Goal: Contribute content: Contribute content

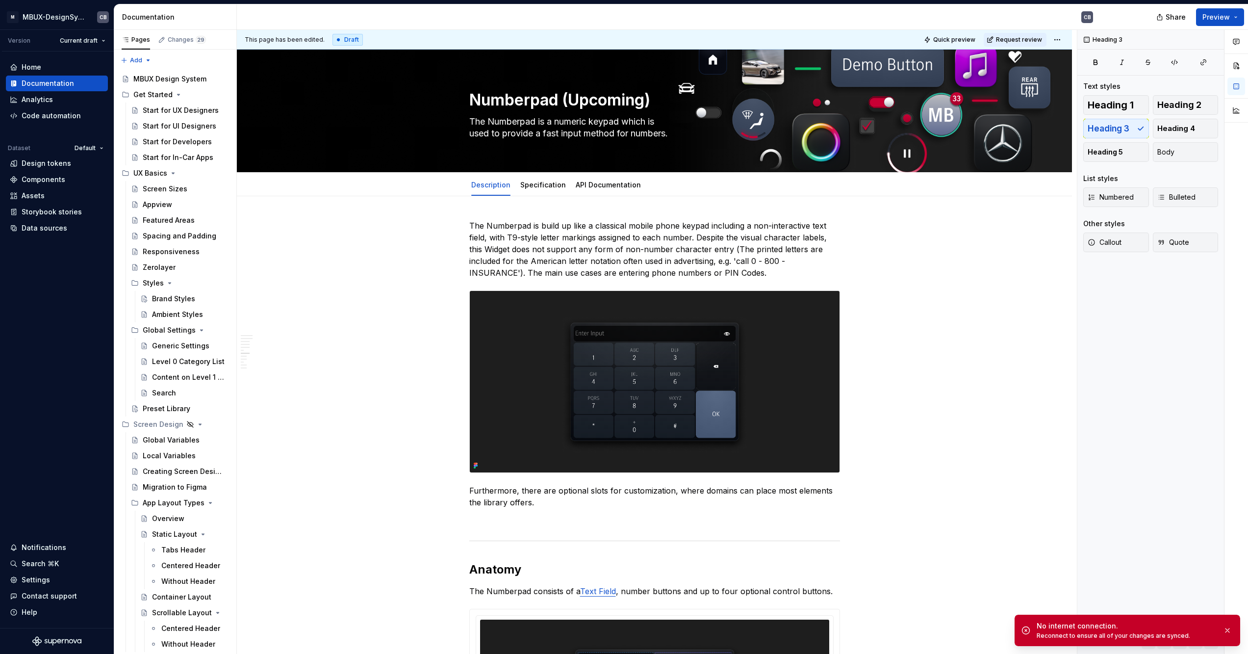
type textarea "*"
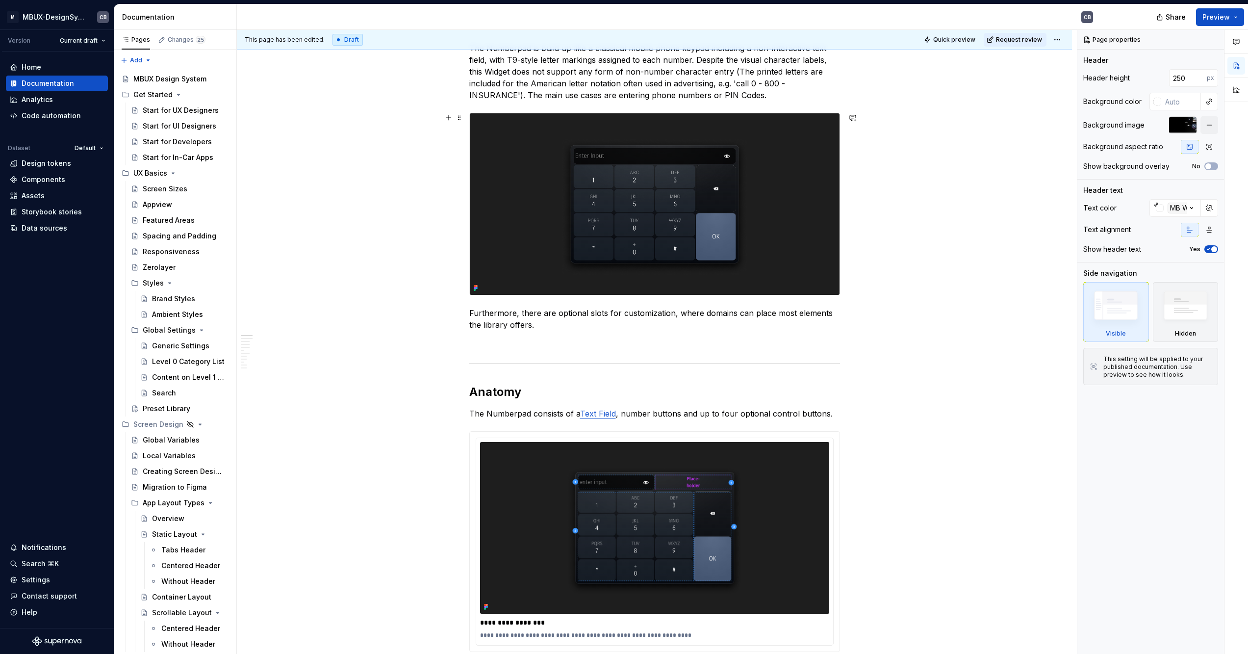
scroll to position [266, 0]
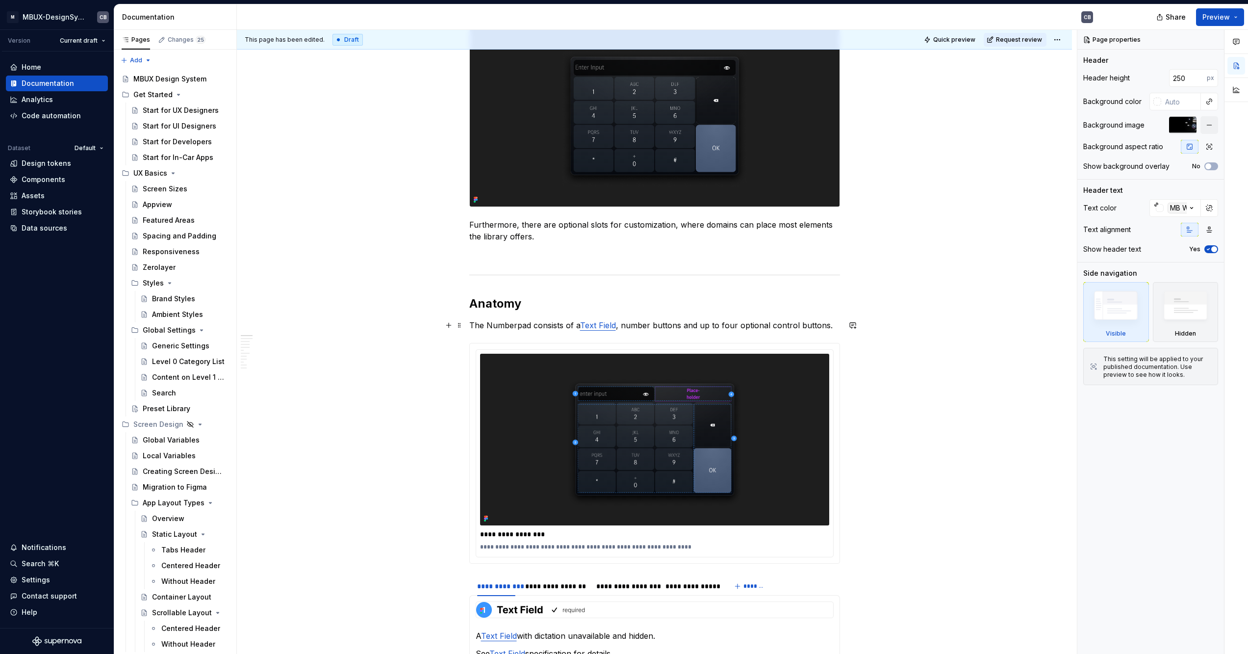
click at [834, 323] on p "The Numberpad consists of a Text Field , number buttons and up to four optional…" at bounding box center [654, 325] width 371 height 12
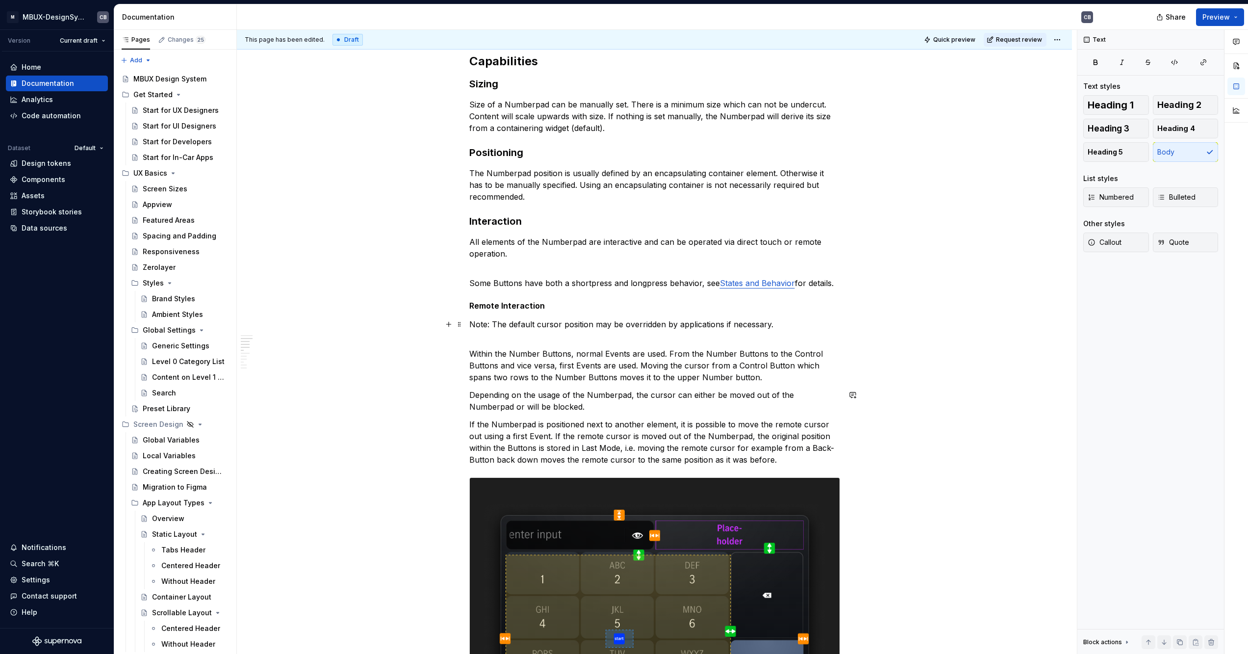
scroll to position [923, 0]
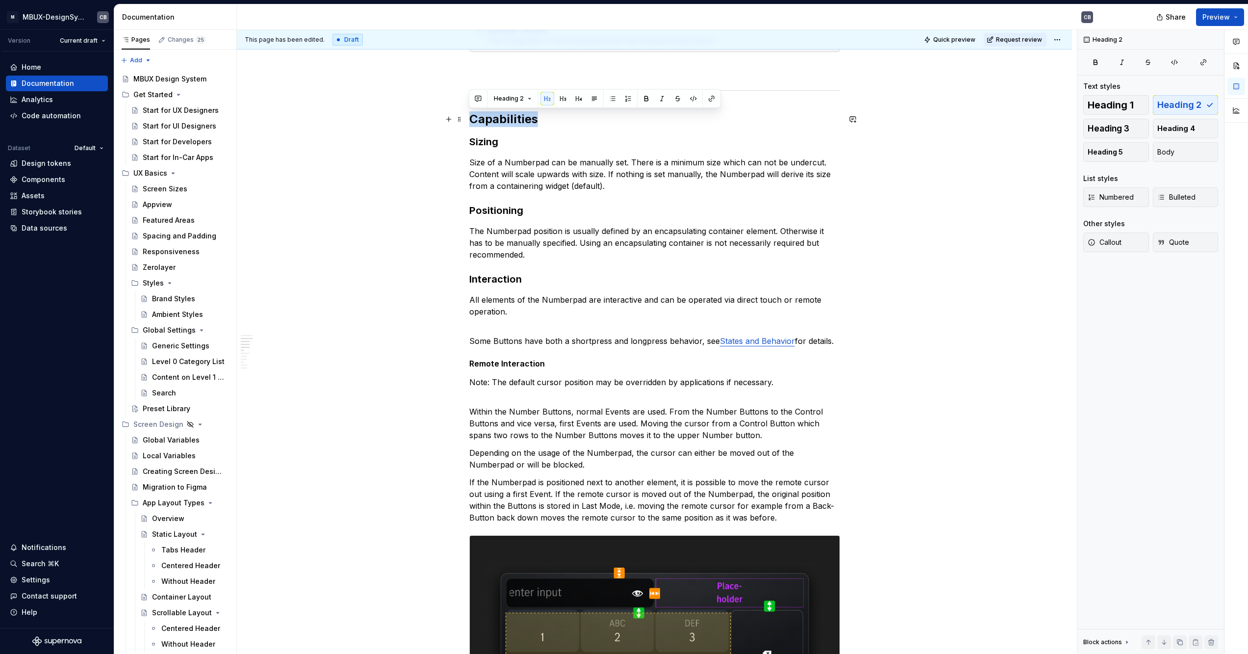
drag, startPoint x: 558, startPoint y: 122, endPoint x: 471, endPoint y: 118, distance: 87.3
click at [471, 118] on h2 "Capabilities" at bounding box center [654, 119] width 371 height 16
copy h2 "Capabilities"
type textarea "*"
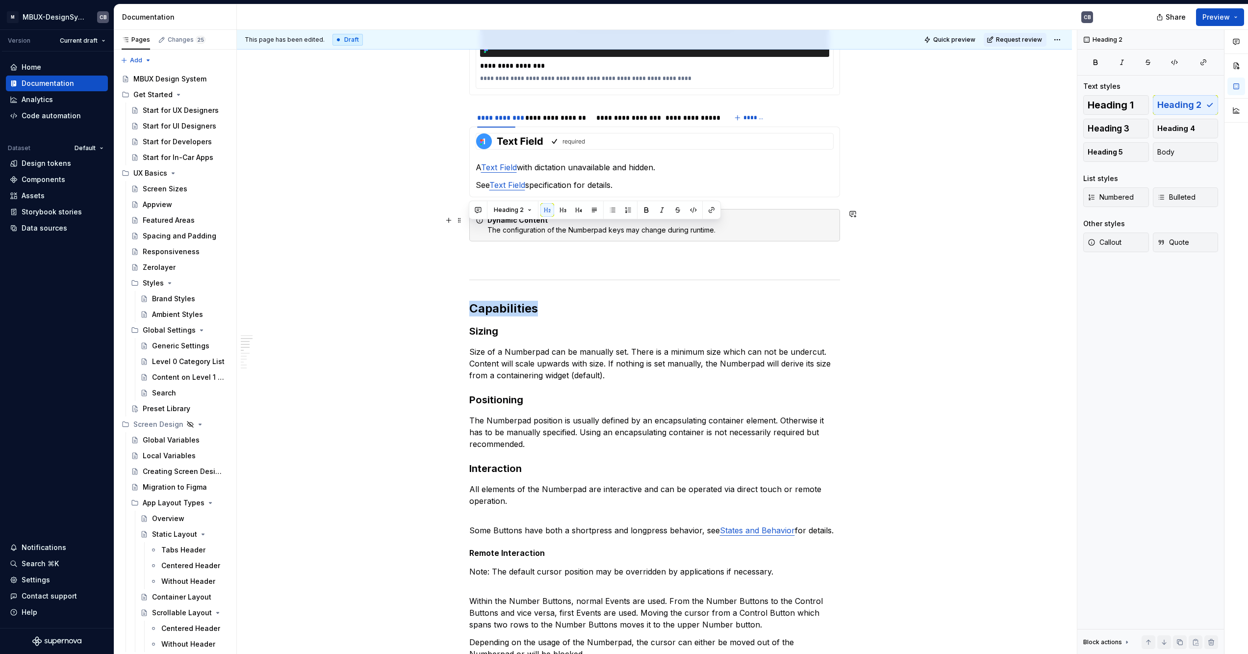
scroll to position [812, 0]
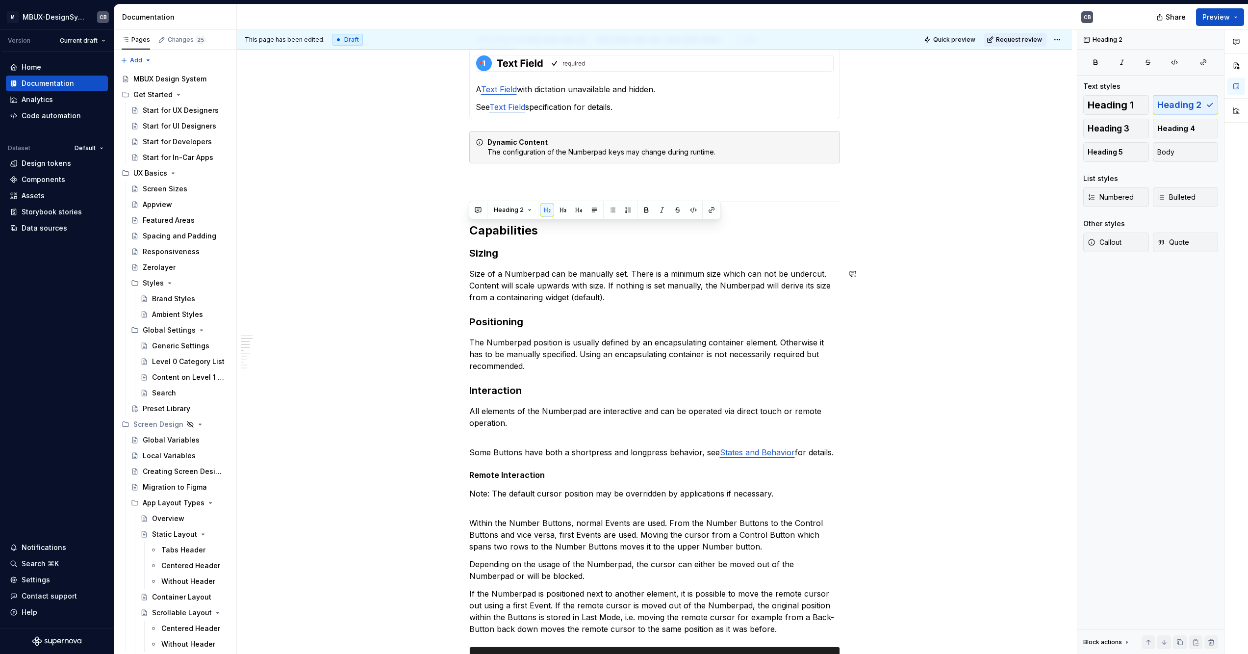
click at [524, 317] on h3 "Positioning" at bounding box center [654, 322] width 371 height 14
click at [461, 323] on span at bounding box center [460, 322] width 8 height 14
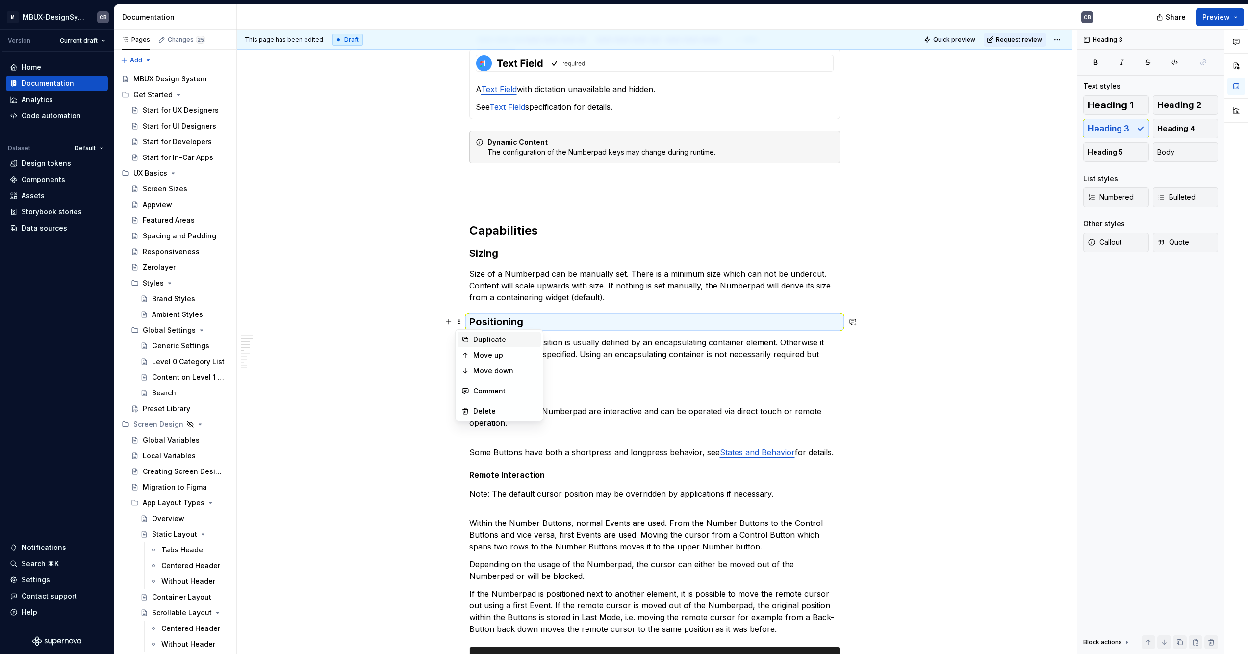
click at [476, 339] on div "Duplicate" at bounding box center [505, 339] width 64 height 10
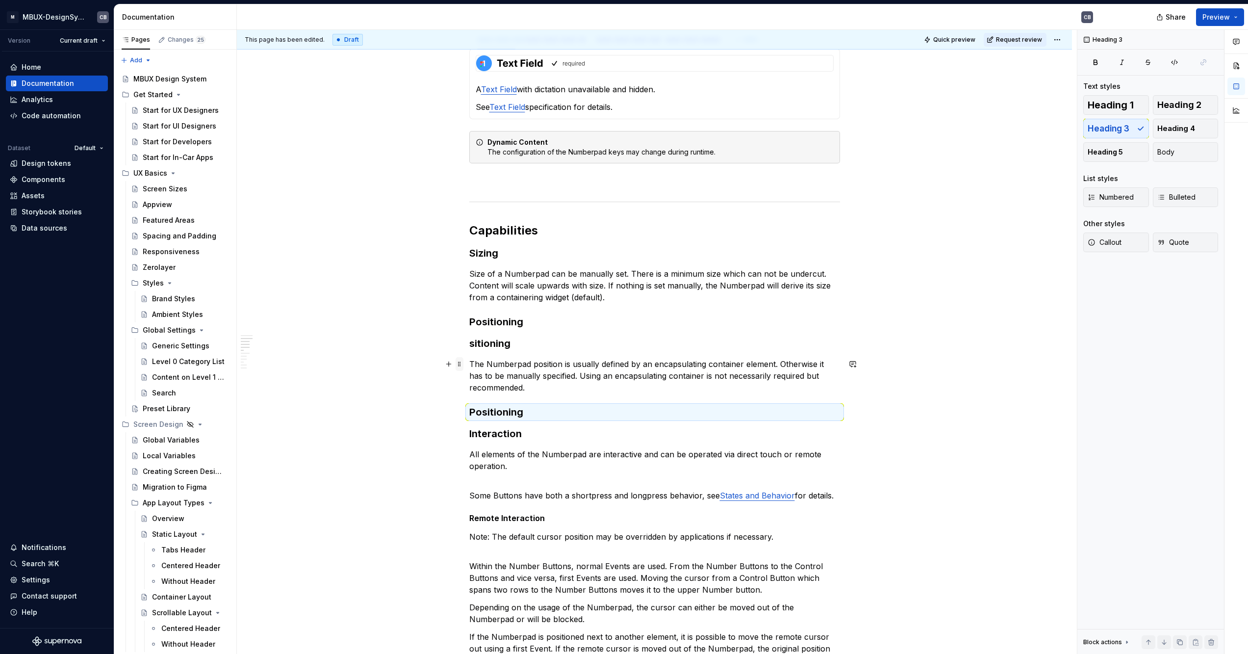
click at [459, 363] on span at bounding box center [460, 364] width 8 height 14
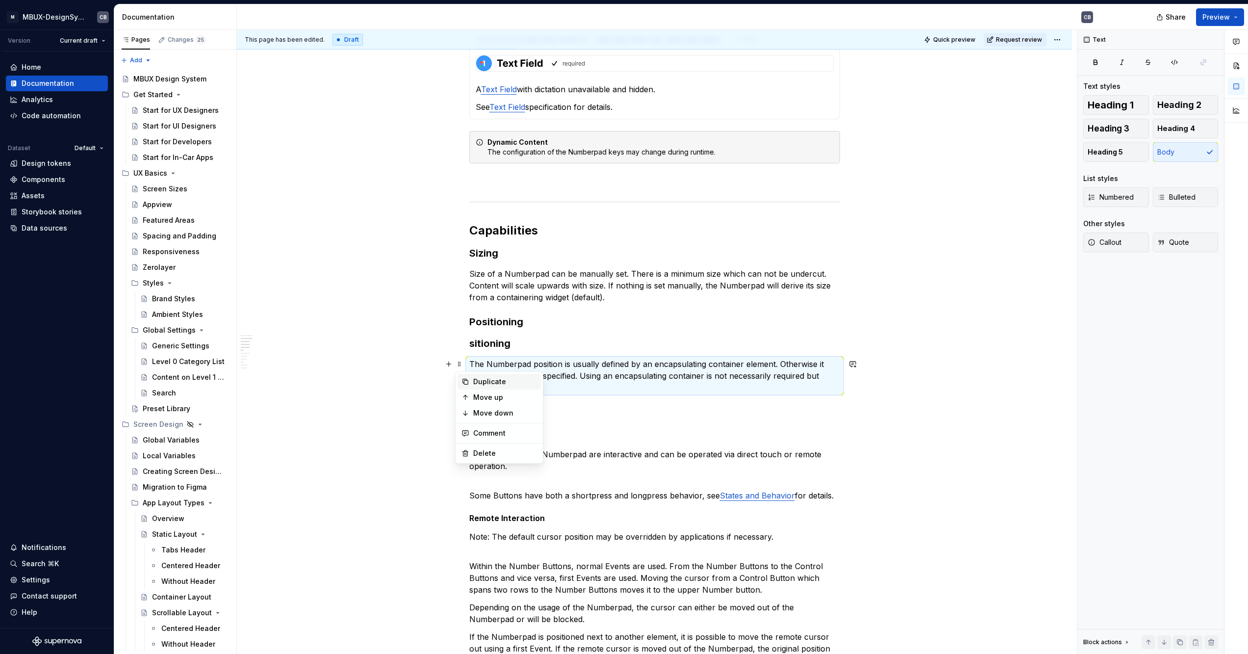
click at [478, 380] on div "Duplicate" at bounding box center [505, 382] width 64 height 10
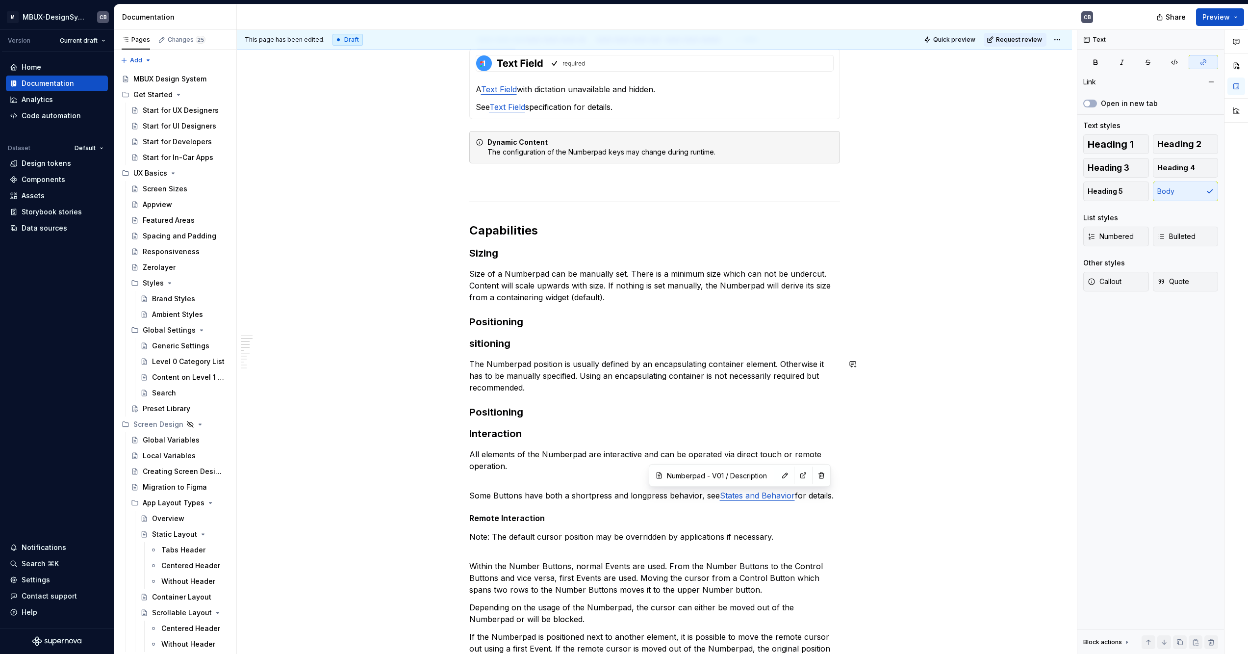
type input "Numberpad - V01 / Description/ Component States"
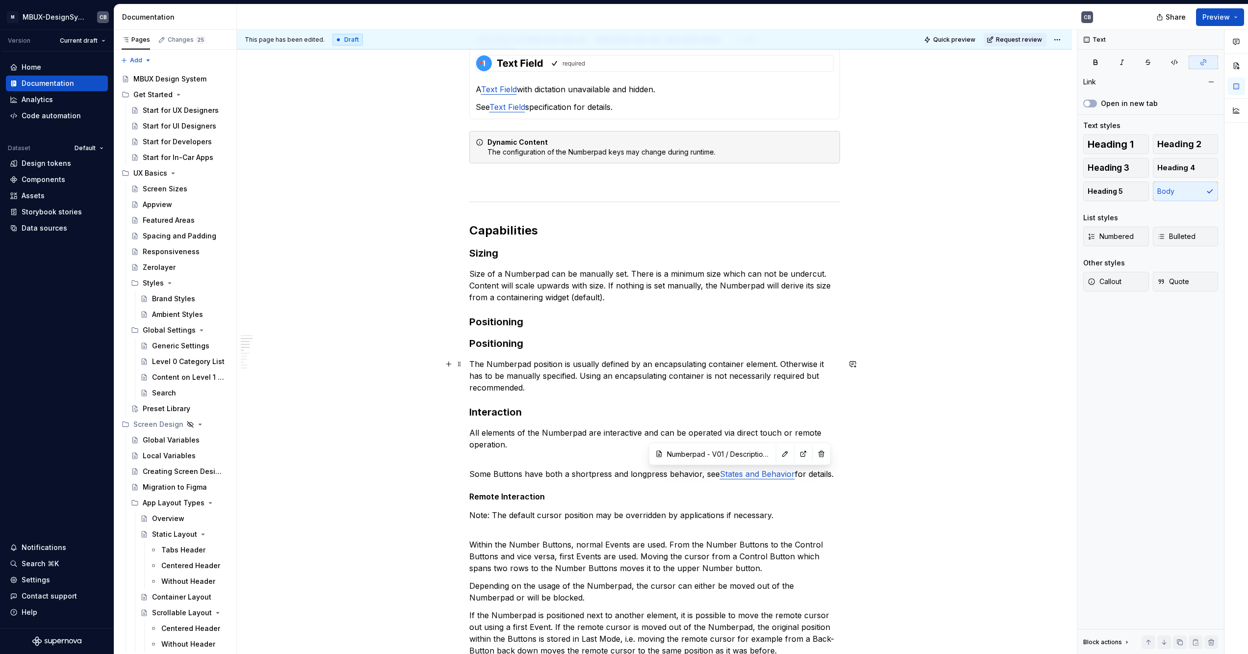
click at [515, 368] on p "The Numberpad position is usually defined by an encapsulating container element…" at bounding box center [654, 375] width 371 height 35
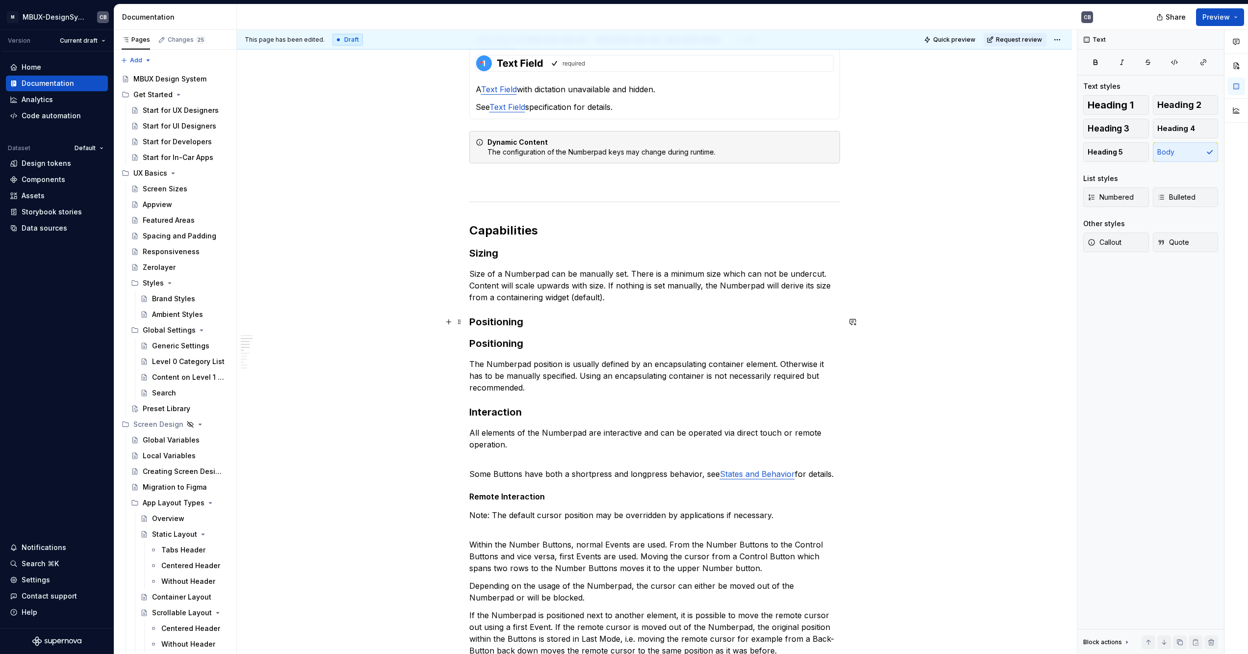
click at [491, 320] on h3 "Positioning" at bounding box center [654, 322] width 371 height 14
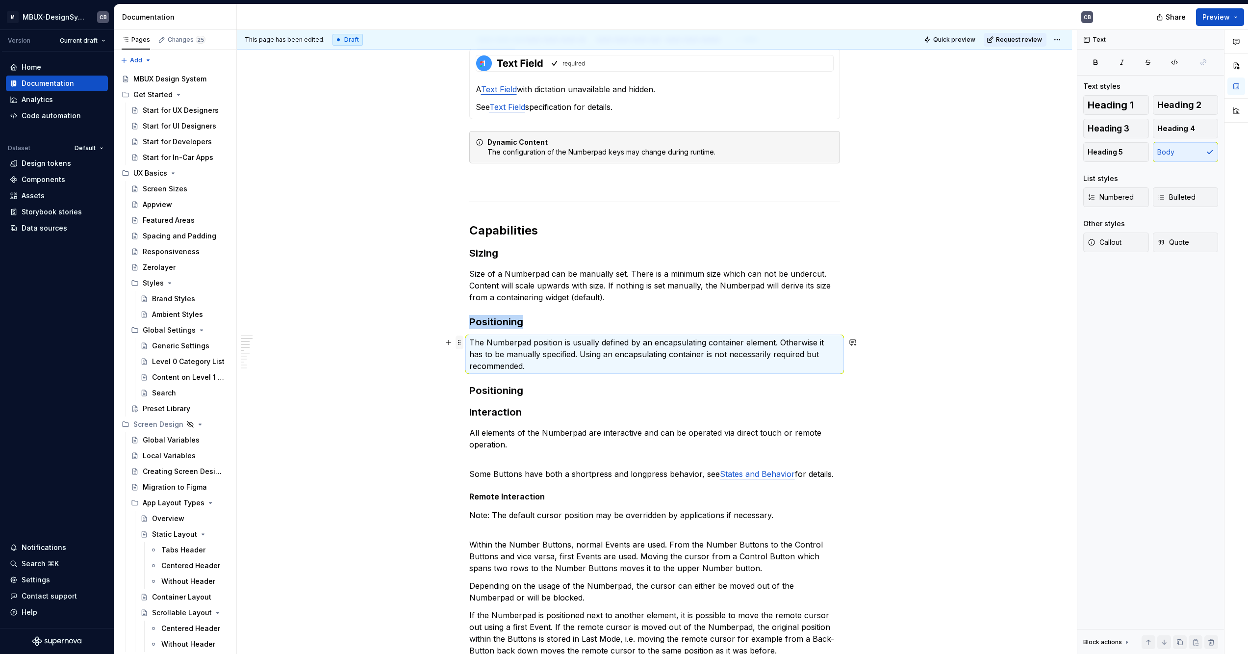
click at [460, 347] on span at bounding box center [460, 342] width 8 height 14
click at [484, 360] on div "Duplicate" at bounding box center [505, 360] width 64 height 10
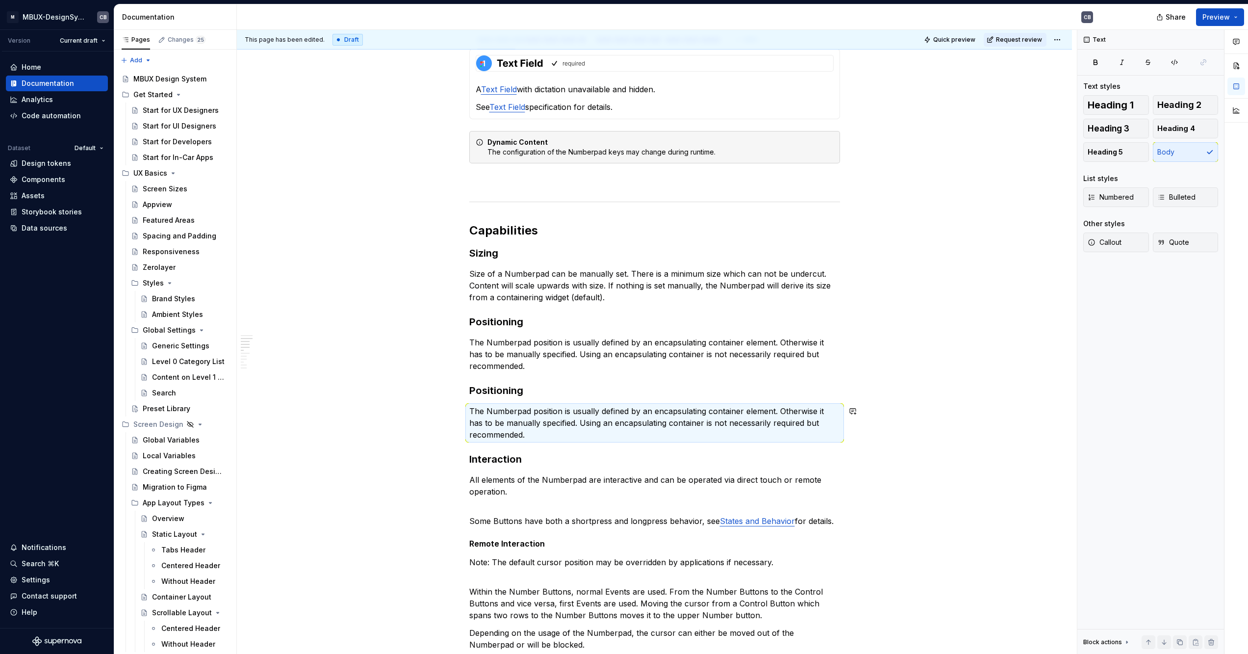
click at [499, 392] on h3 "Positioning" at bounding box center [654, 390] width 371 height 14
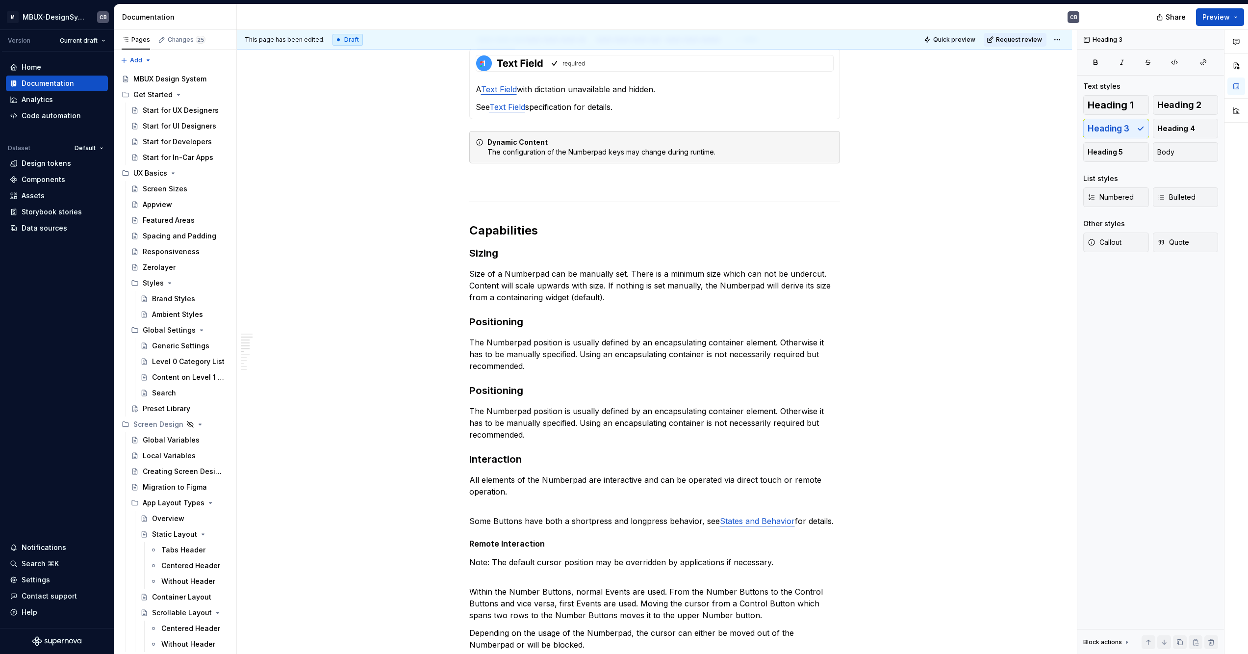
type textarea "*"
drag, startPoint x: 526, startPoint y: 389, endPoint x: 469, endPoint y: 389, distance: 56.4
click at [469, 389] on h3 "Positioning" at bounding box center [654, 390] width 371 height 14
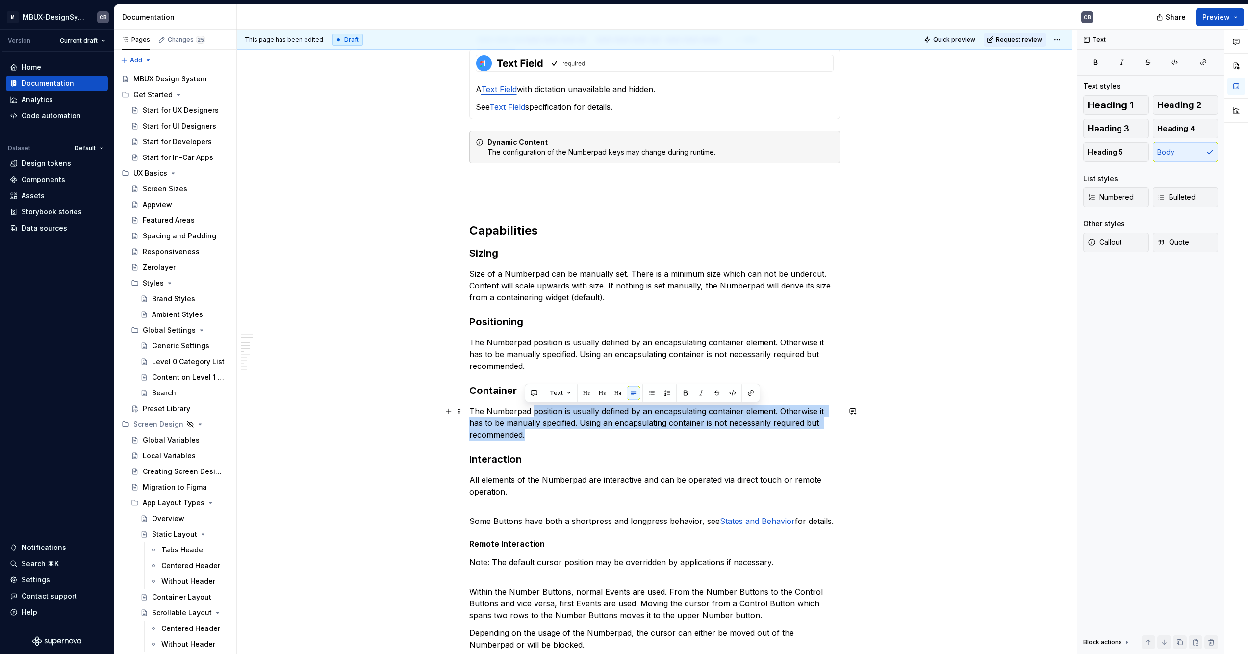
drag, startPoint x: 523, startPoint y: 433, endPoint x: 533, endPoint y: 410, distance: 25.0
click at [533, 410] on p "The Numberpad position is usually defined by an encapsulating container element…" at bounding box center [654, 422] width 371 height 35
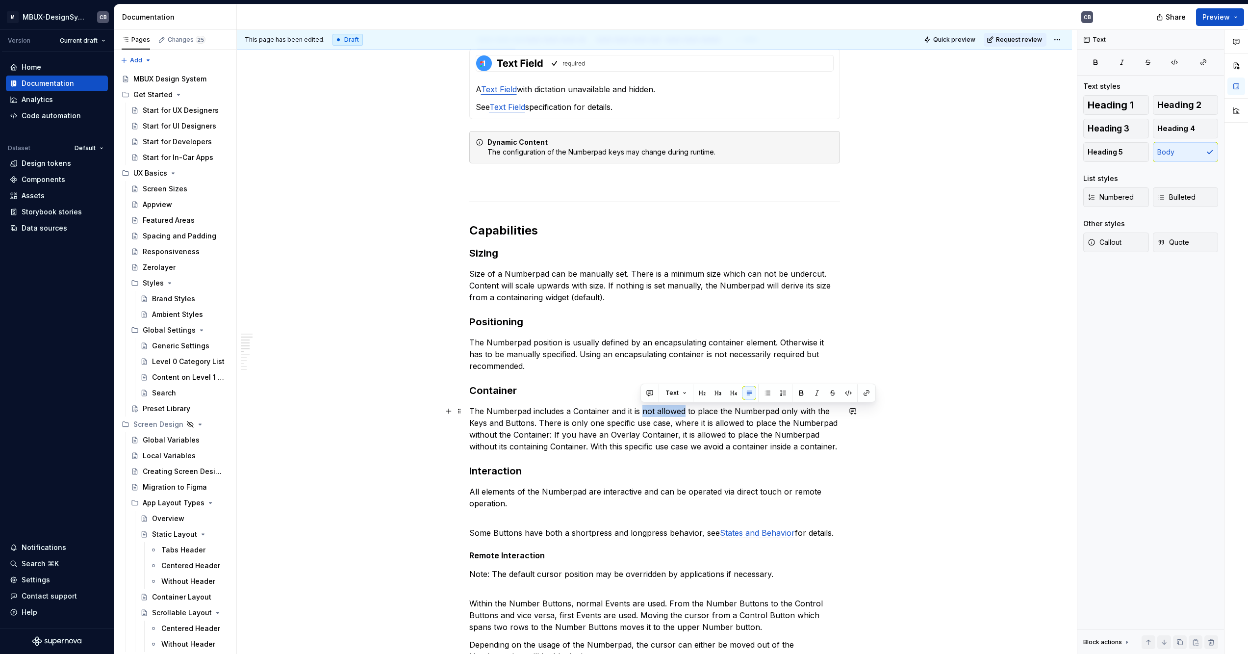
drag, startPoint x: 642, startPoint y: 410, endPoint x: 684, endPoint y: 408, distance: 41.7
click at [684, 408] on p "The Numberpad includes a Container and it is not allowed to place the Numberpad…" at bounding box center [654, 428] width 371 height 47
click at [797, 391] on button "button" at bounding box center [801, 393] width 14 height 14
click at [721, 418] on p "The Numberpad includes a Container and it is not allowed to place the Numberpad…" at bounding box center [654, 428] width 371 height 47
drag, startPoint x: 687, startPoint y: 411, endPoint x: 533, endPoint y: 424, distance: 154.5
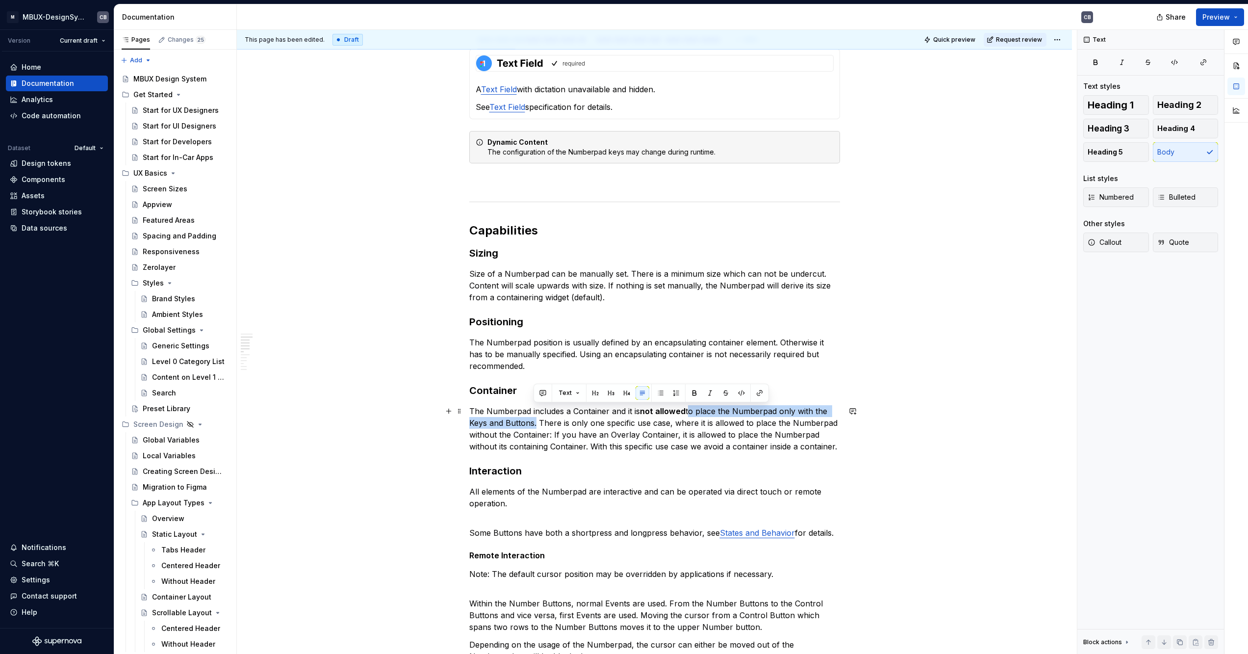
click at [533, 424] on p "The Numberpad includes a Container and it is not allowed to place the Numberpad…" at bounding box center [654, 428] width 371 height 47
click at [535, 424] on p "The Numberpad includes a Container and it is not allowed to place the Numberpad…" at bounding box center [654, 428] width 371 height 47
click at [533, 422] on p "The Numberpad includes a Container and it is not allowed to place the Numberpad…" at bounding box center [654, 428] width 371 height 47
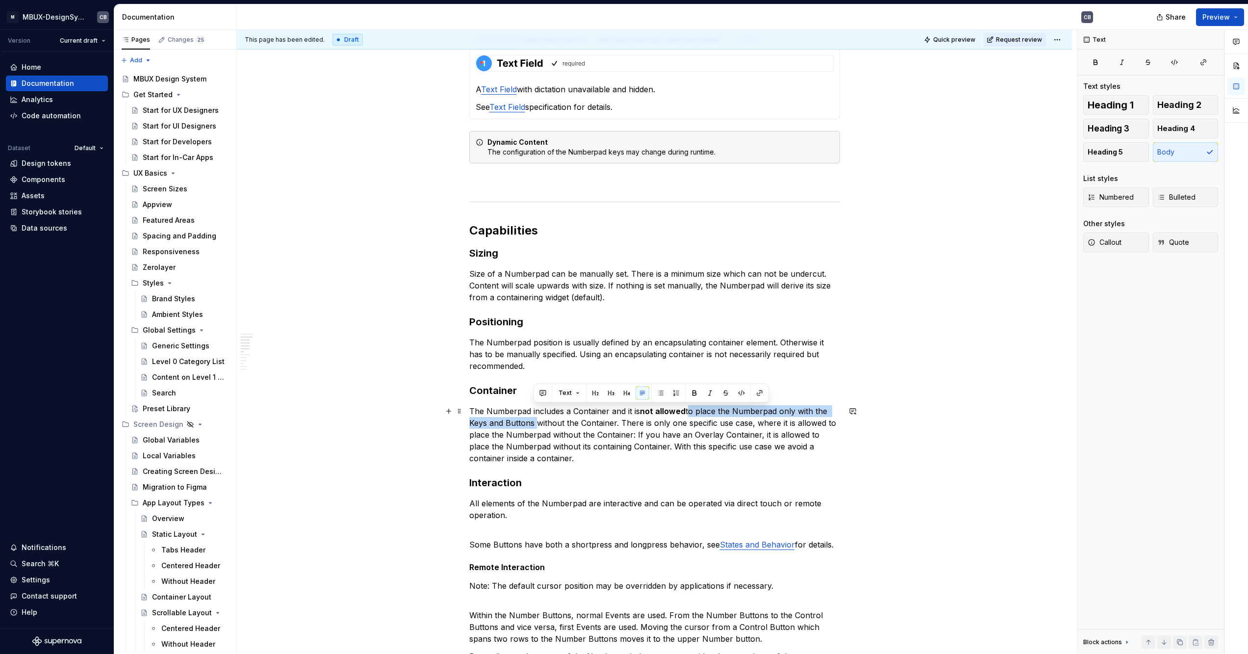
drag, startPoint x: 686, startPoint y: 410, endPoint x: 533, endPoint y: 422, distance: 153.9
click at [533, 422] on p "The Numberpad includes a Container and it is not allowed to place the Numberpad…" at bounding box center [654, 434] width 371 height 59
click at [687, 392] on button "button" at bounding box center [694, 393] width 14 height 14
click at [577, 433] on p "The Numberpad includes a Container and it is not allowed to place the Numberpad…" at bounding box center [654, 434] width 371 height 59
drag, startPoint x: 618, startPoint y: 421, endPoint x: 535, endPoint y: 422, distance: 83.4
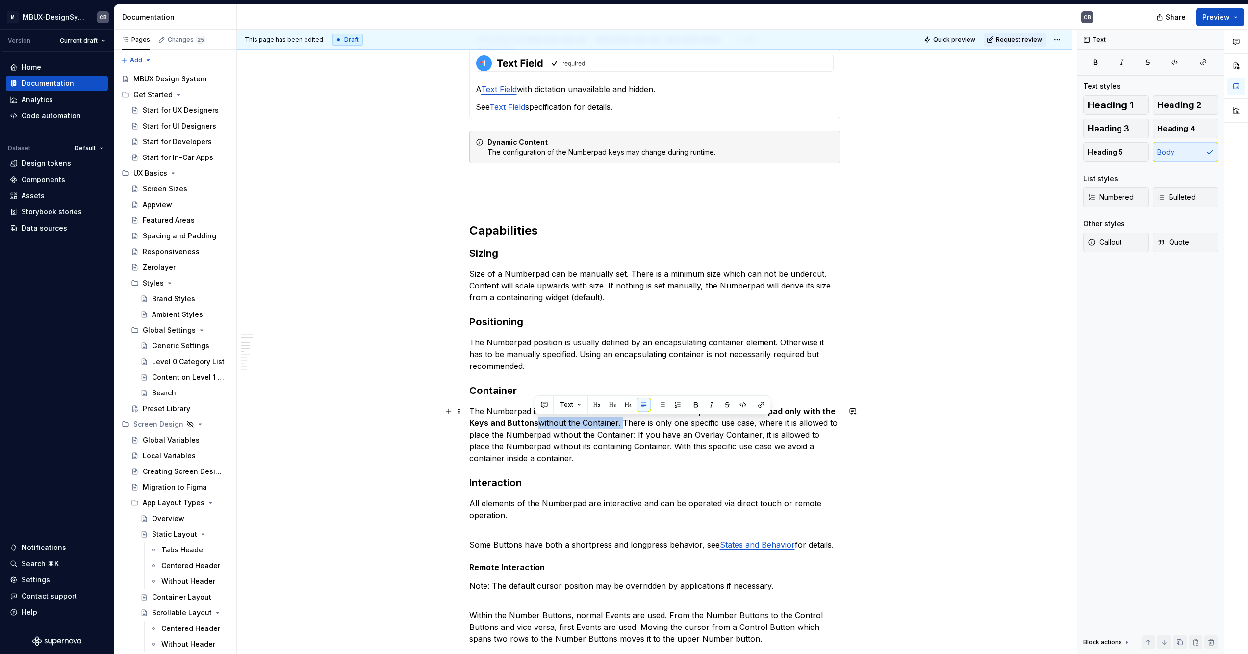
click at [535, 422] on p "The Numberpad includes a Container and it is not allowed to place the Numberpad…" at bounding box center [654, 434] width 371 height 59
click at [842, 447] on div "**********" at bounding box center [654, 584] width 835 height 2401
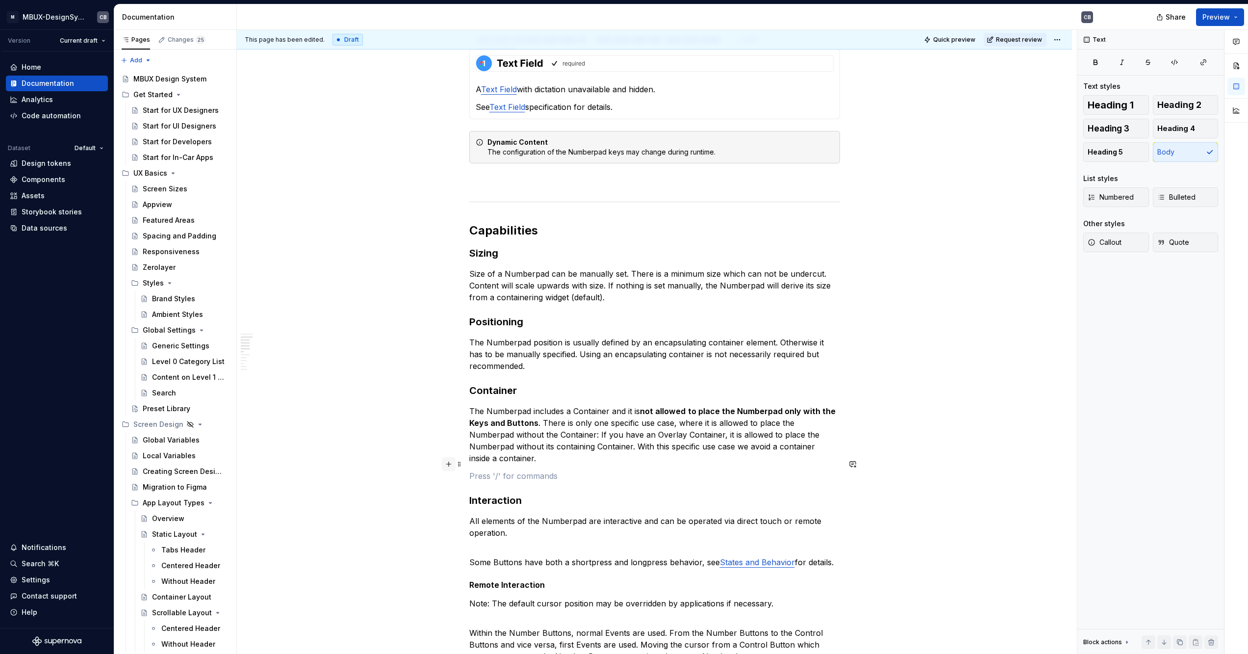
click at [446, 466] on button "button" at bounding box center [449, 464] width 14 height 14
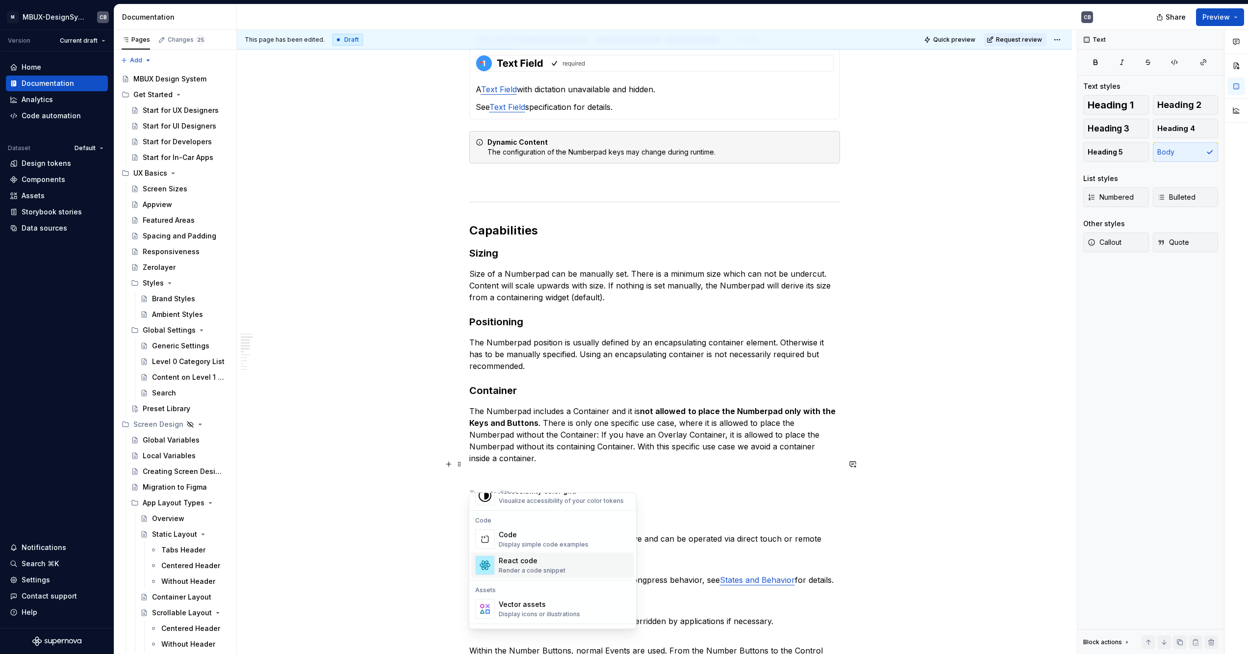
scroll to position [877, 0]
click at [554, 558] on div "Figma images" at bounding box center [551, 561] width 105 height 10
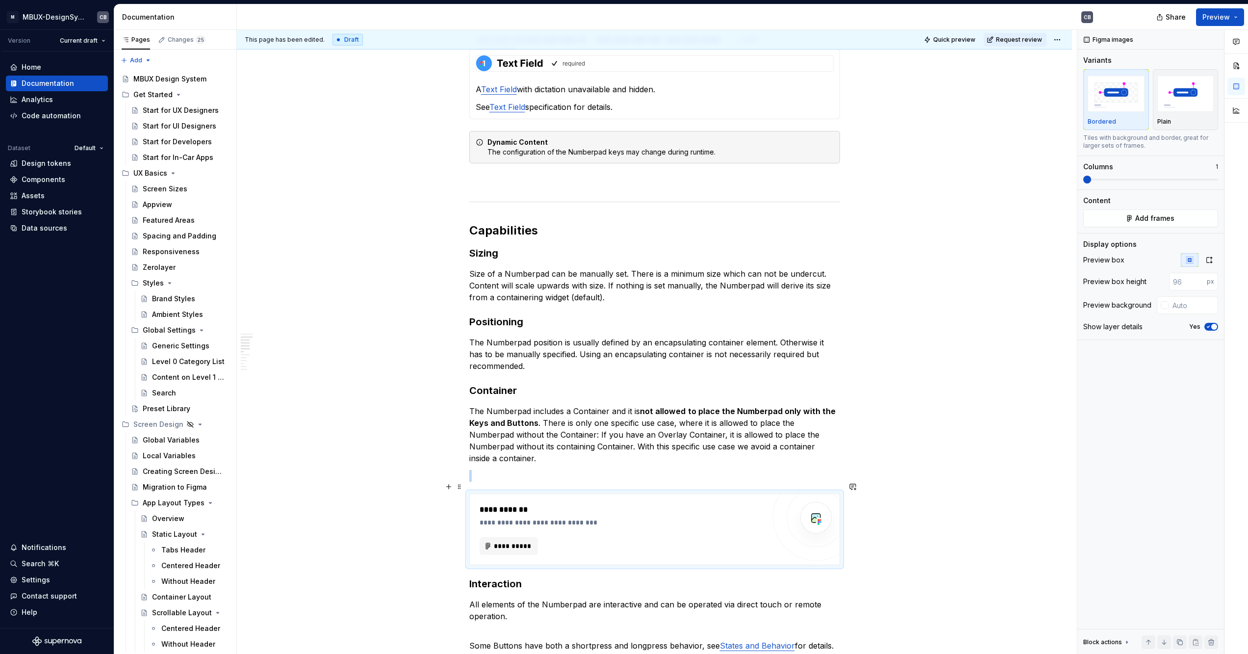
scroll to position [823, 0]
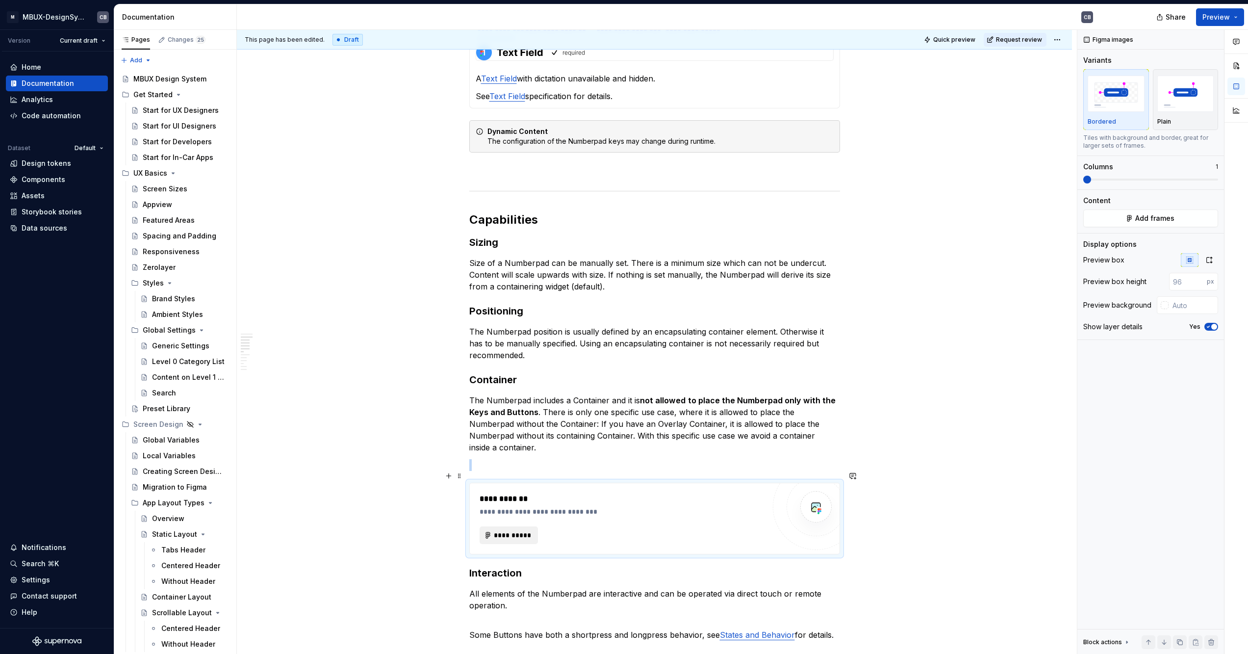
click at [534, 526] on button "**********" at bounding box center [509, 535] width 59 height 18
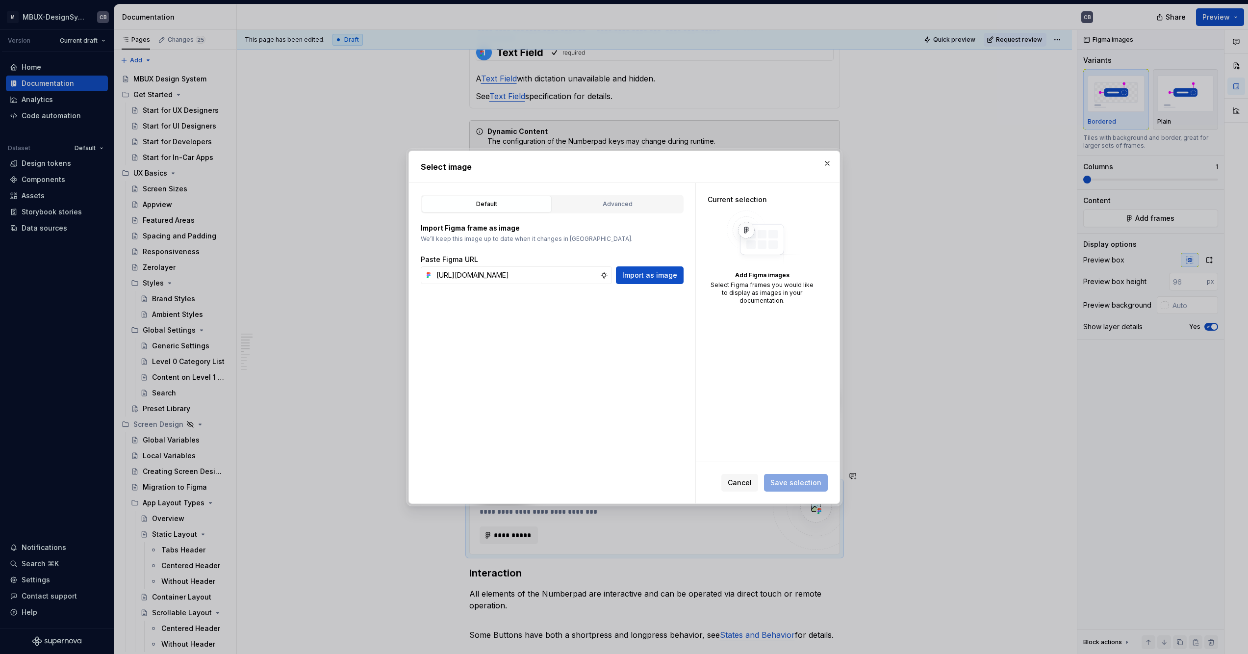
type textarea "*"
type input "https://www.figma.com/design/6xvyLlO4QzLwWHX4BXGB1R/HU-Design-System-Library?no…"
click at [653, 275] on span "Import as image" at bounding box center [649, 275] width 55 height 10
click at [748, 231] on div "Fetching preview..." at bounding box center [767, 225] width 52 height 16
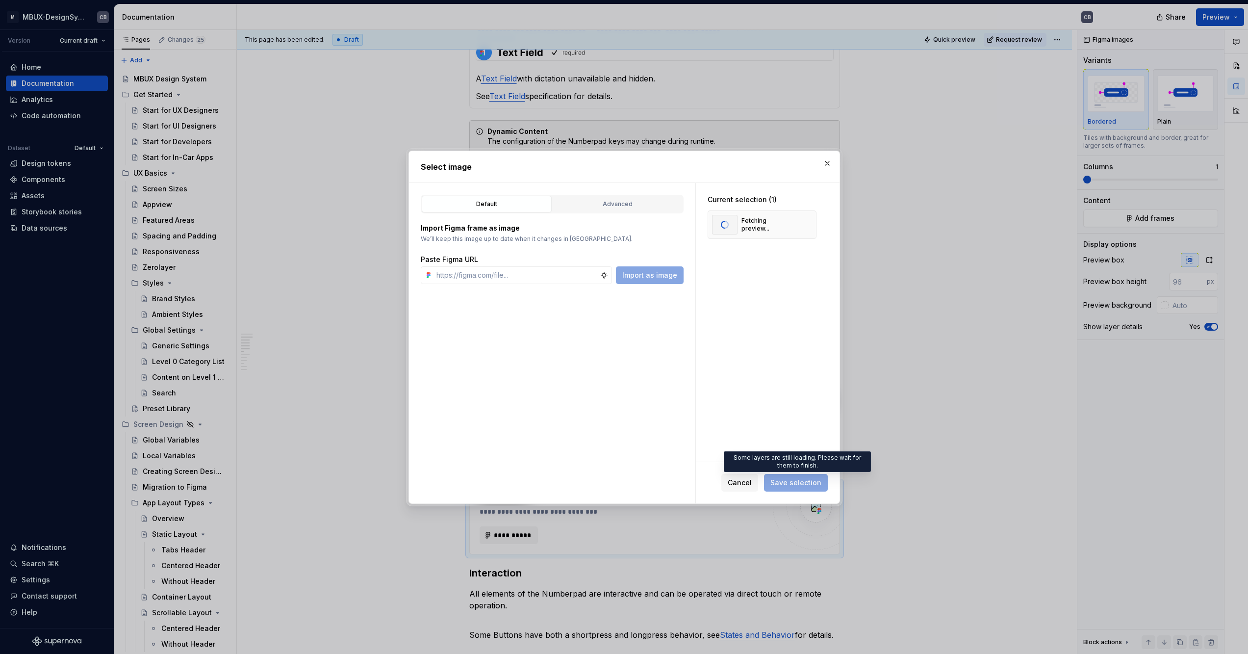
click at [785, 481] on span "Save selection" at bounding box center [796, 483] width 64 height 18
click at [827, 164] on button "button" at bounding box center [827, 163] width 14 height 14
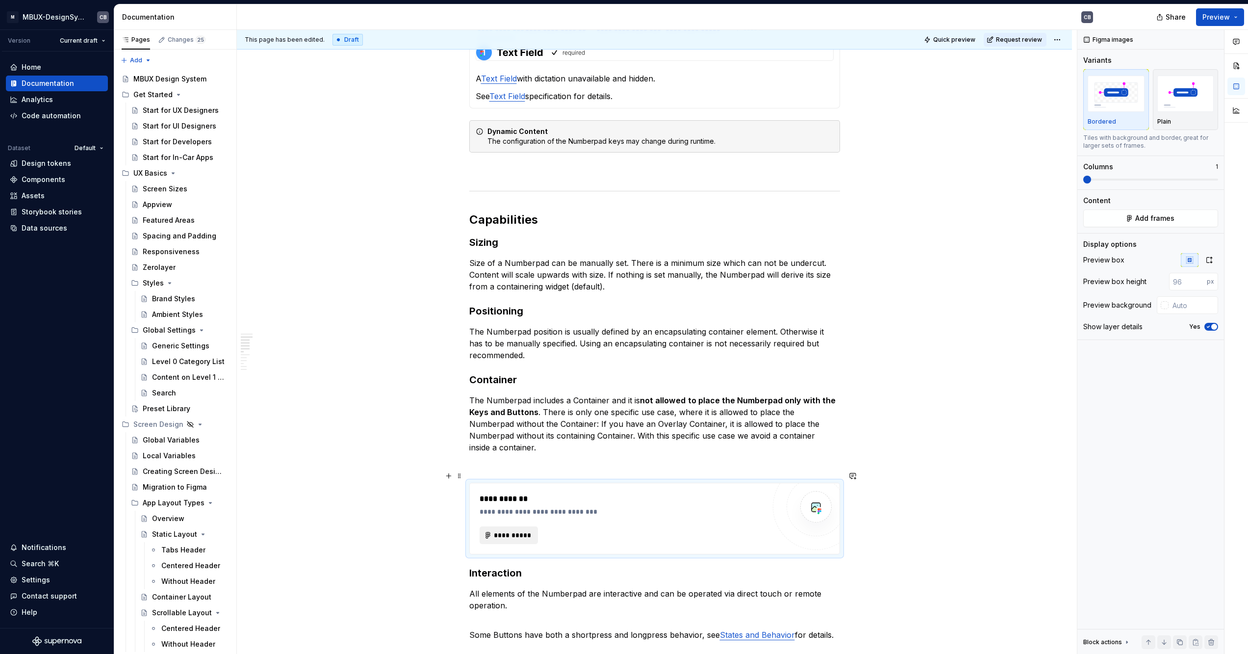
click at [507, 526] on button "**********" at bounding box center [509, 535] width 59 height 18
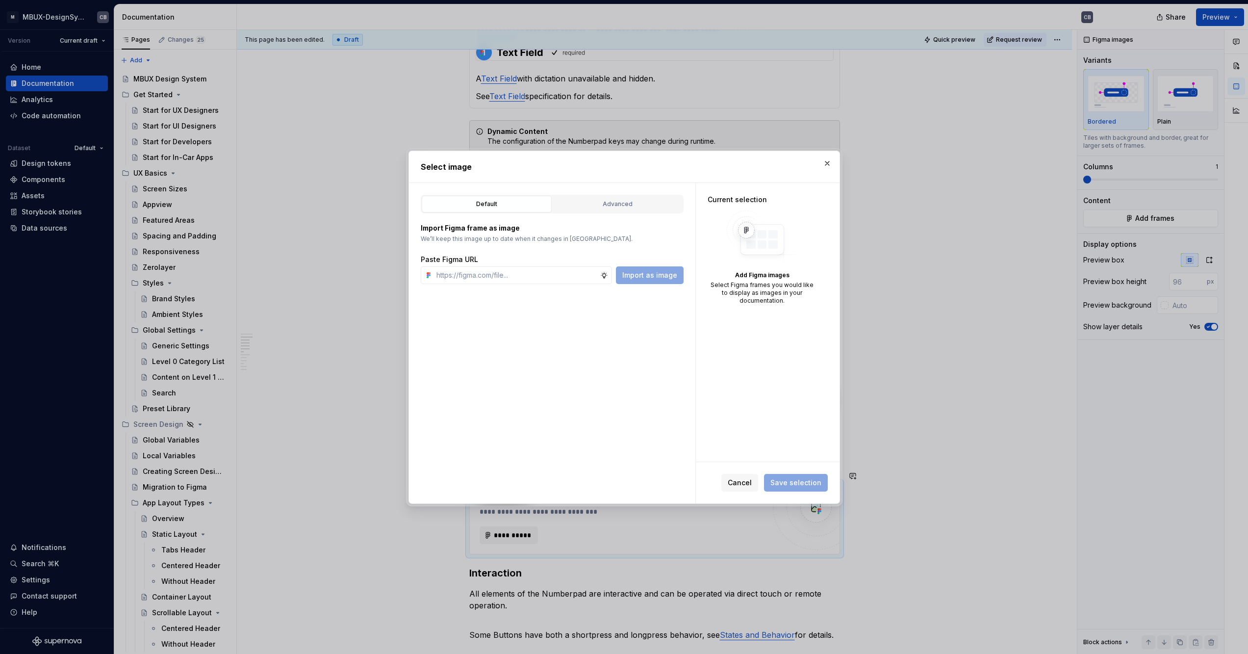
type textarea "*"
type input "https://www.figma.com/design/6xvyLlO4QzLwWHX4BXGB1R/HU-Design-System-Library?no…"
click at [649, 275] on span "Import as image" at bounding box center [649, 275] width 55 height 10
click at [756, 228] on div "Example_Allowed" at bounding box center [753, 225] width 82 height 20
click at [788, 484] on span "Save selection" at bounding box center [795, 483] width 51 height 10
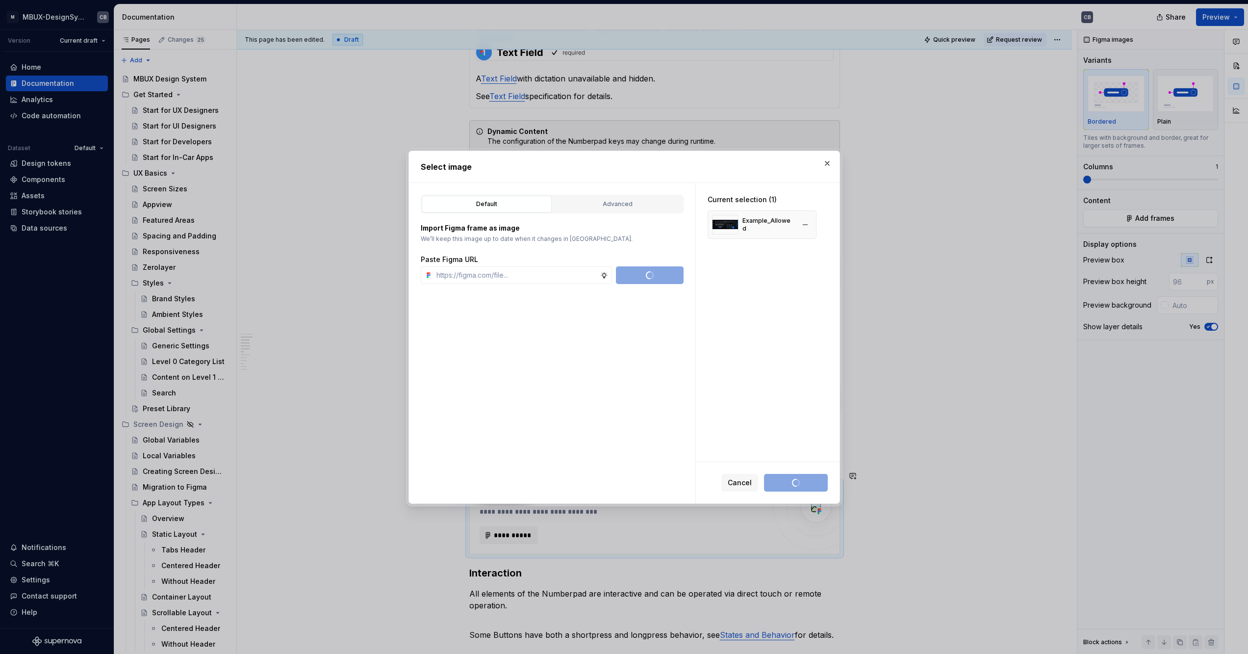
click at [750, 225] on div "Example_Allowed" at bounding box center [768, 225] width 52 height 16
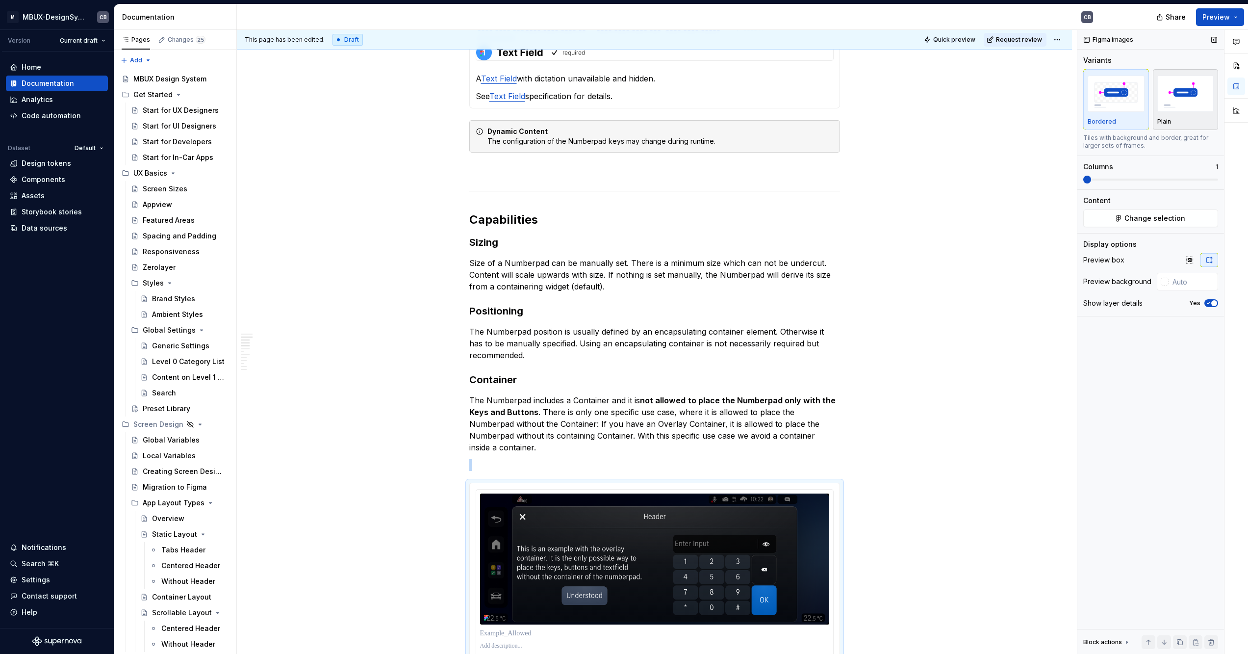
click at [1190, 101] on img "button" at bounding box center [1185, 94] width 57 height 36
click at [1210, 303] on icon "button" at bounding box center [1208, 303] width 8 height 6
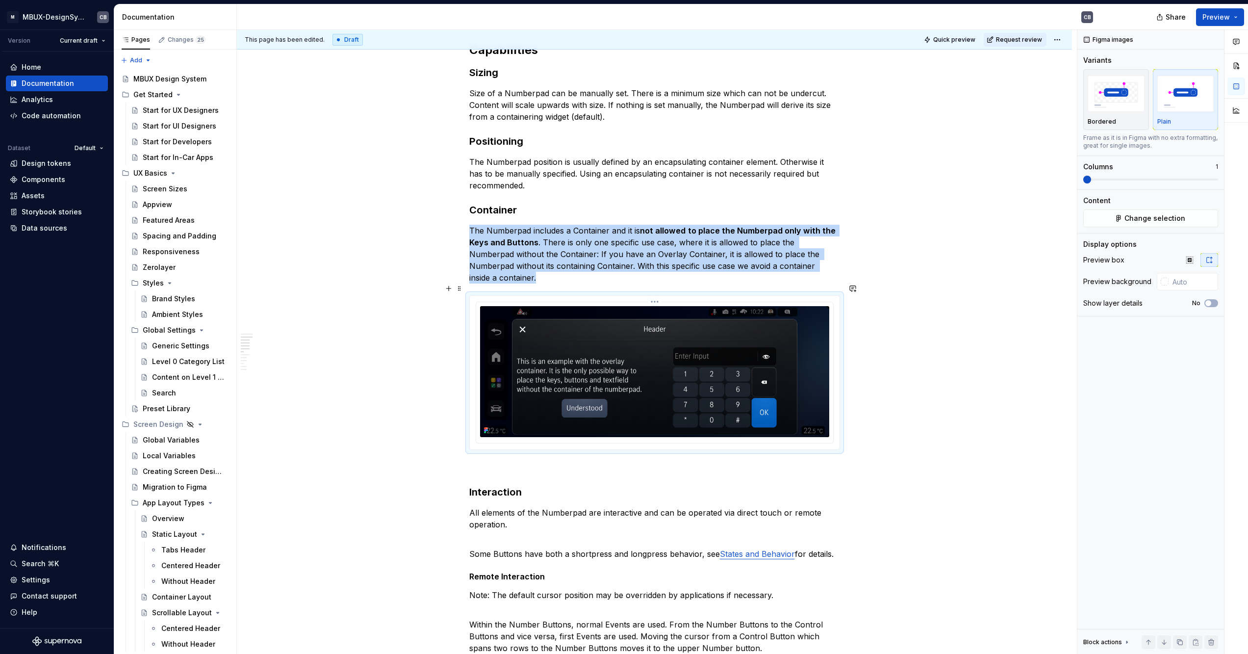
scroll to position [1016, 0]
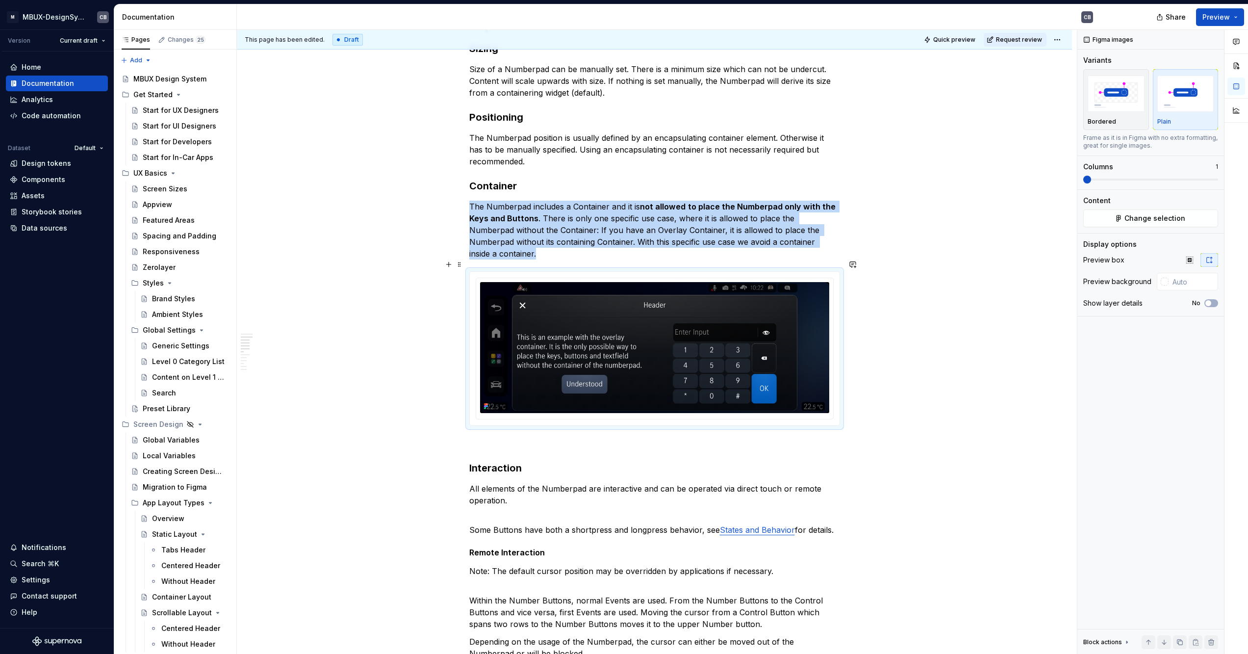
click at [415, 340] on div "**********" at bounding box center [654, 475] width 835 height 2591
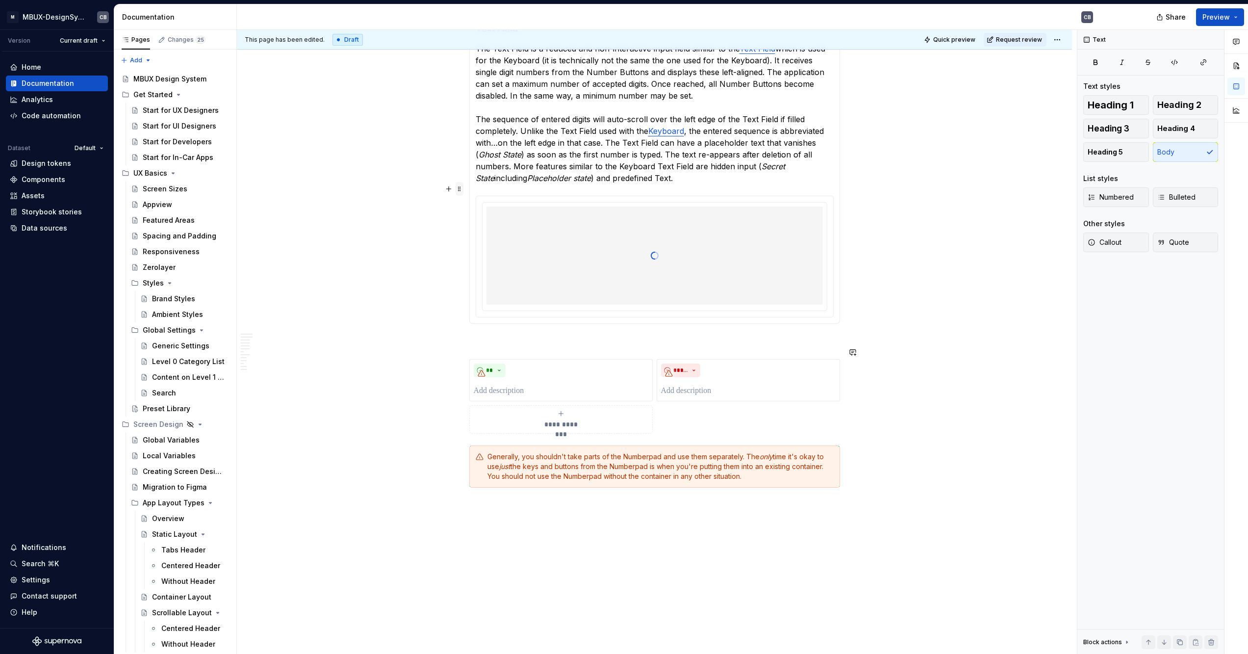
scroll to position [2019, 0]
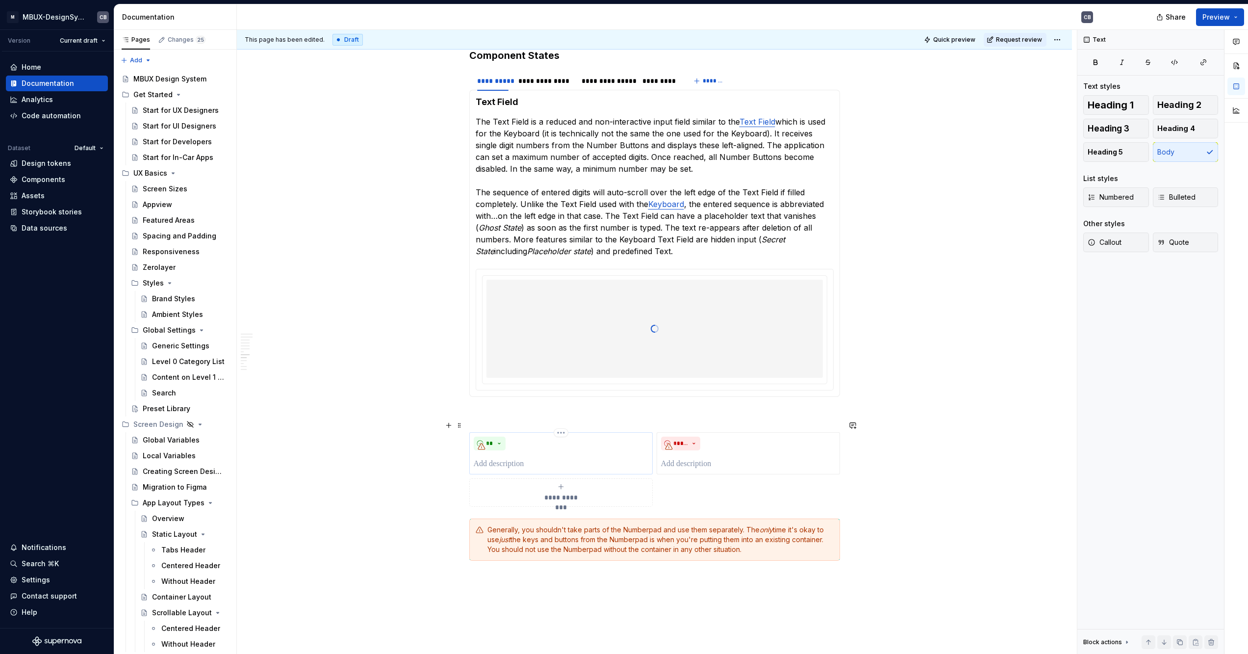
click at [523, 458] on p at bounding box center [561, 464] width 175 height 12
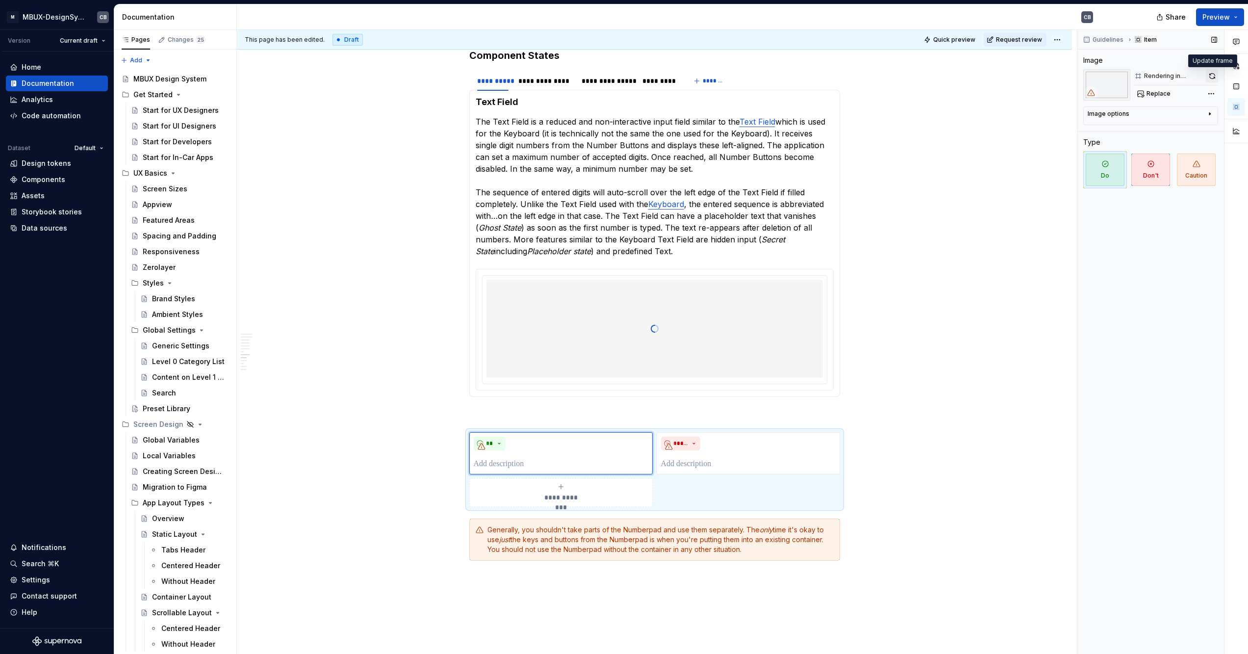
click at [1211, 72] on button "button" at bounding box center [1212, 76] width 12 height 14
click at [1210, 93] on div "Comments Open comments No comments yet Select ‘Comment’ from the block context …" at bounding box center [1162, 342] width 171 height 624
click at [943, 86] on html "M MBUX-DesignSystem CB Version Current draft Home Documentation Analytics Code …" at bounding box center [624, 327] width 1248 height 654
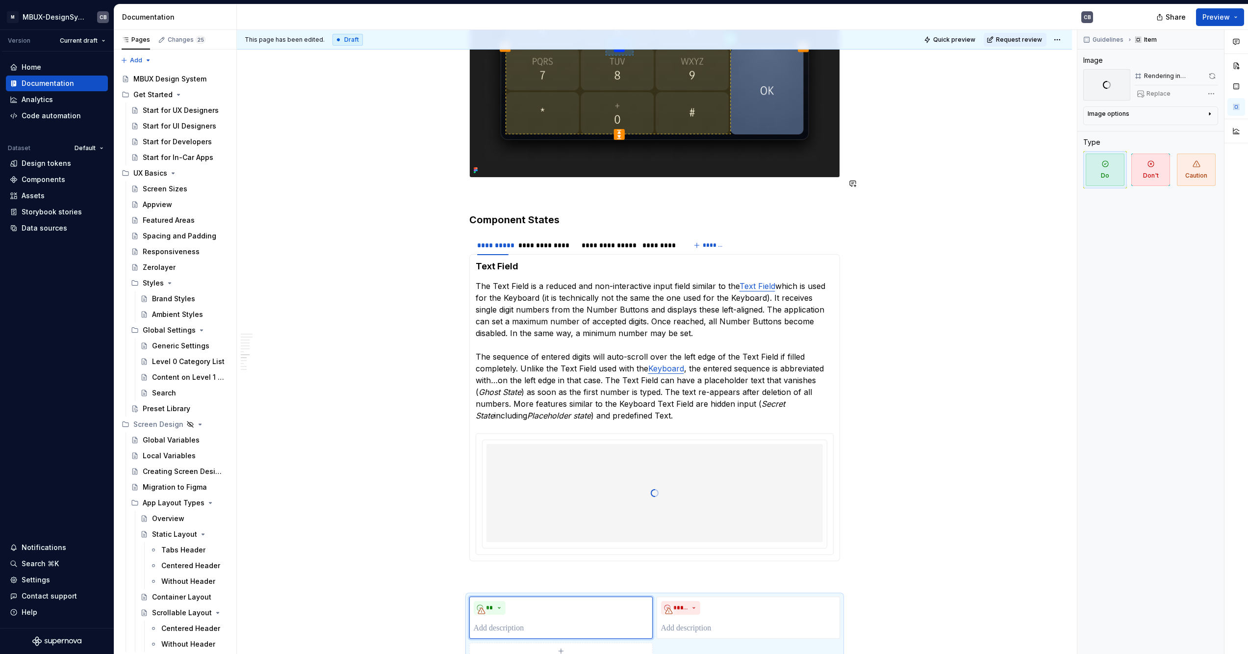
scroll to position [2121, 0]
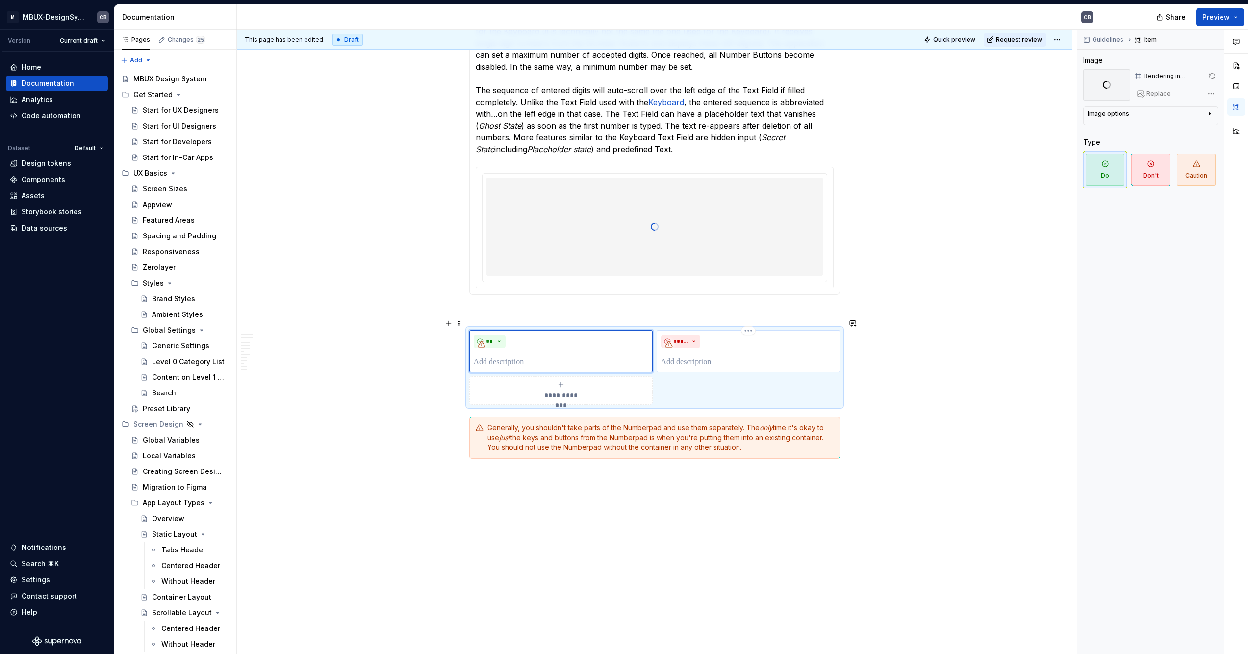
click at [694, 330] on div "*****" at bounding box center [748, 351] width 183 height 42
click at [1156, 93] on span "Replace" at bounding box center [1158, 94] width 24 height 8
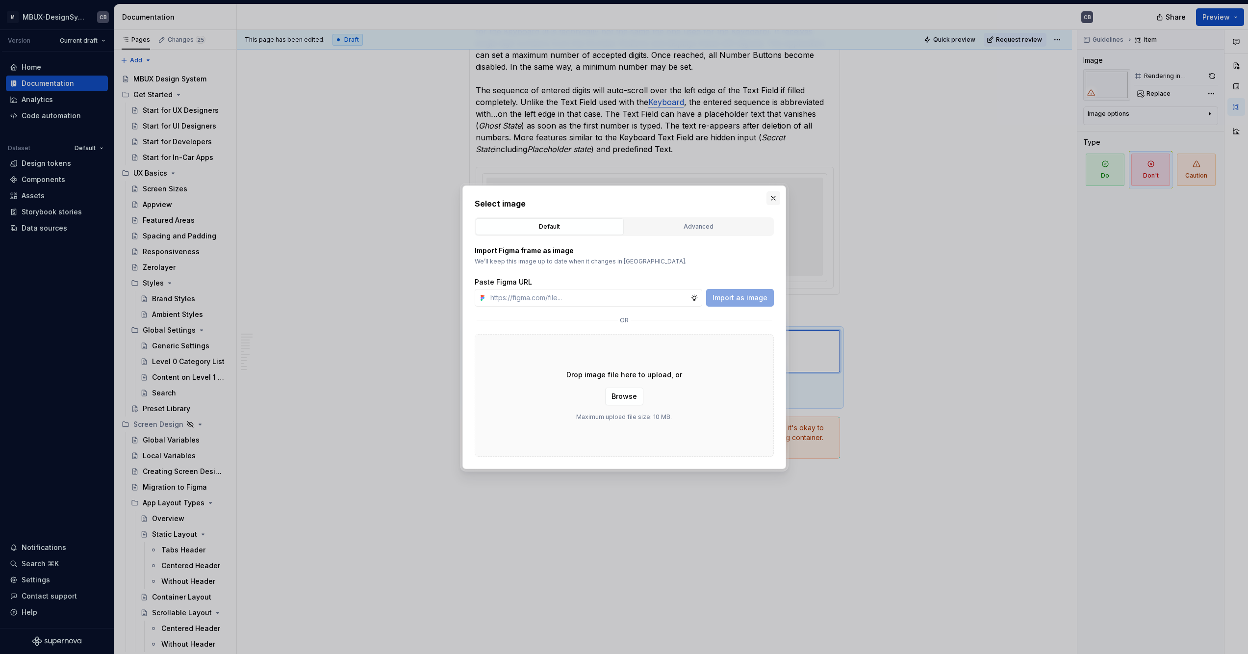
click at [768, 199] on button "button" at bounding box center [773, 198] width 14 height 14
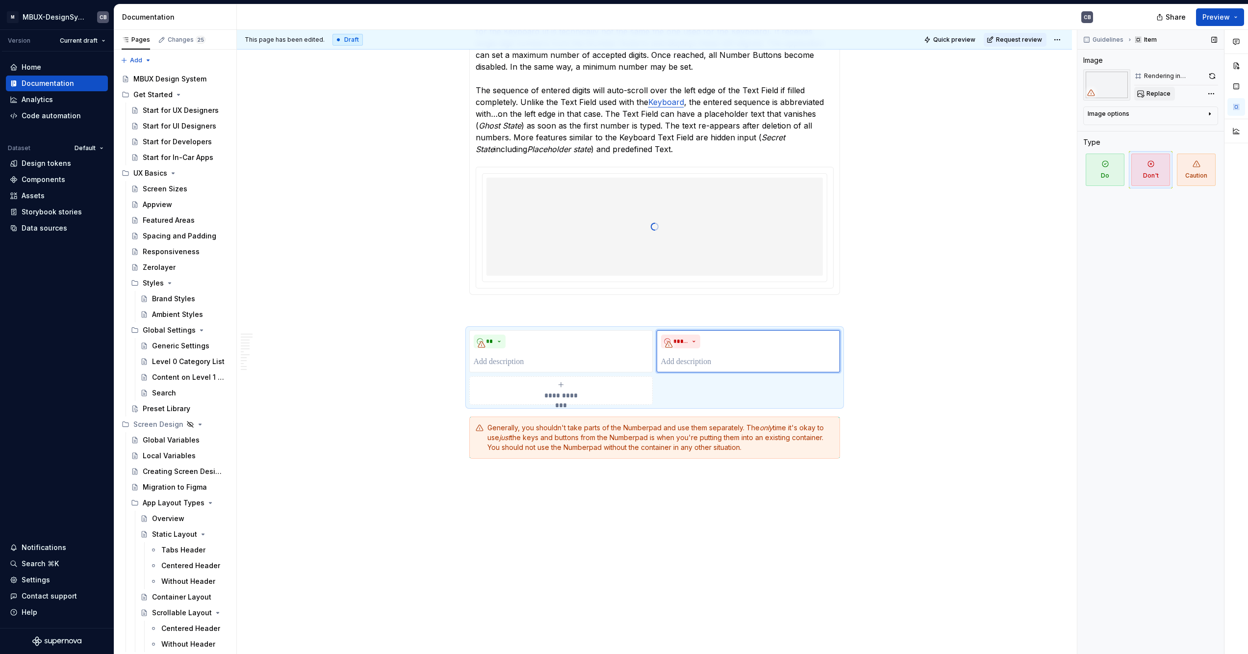
click at [1152, 90] on button "Replace" at bounding box center [1154, 94] width 41 height 14
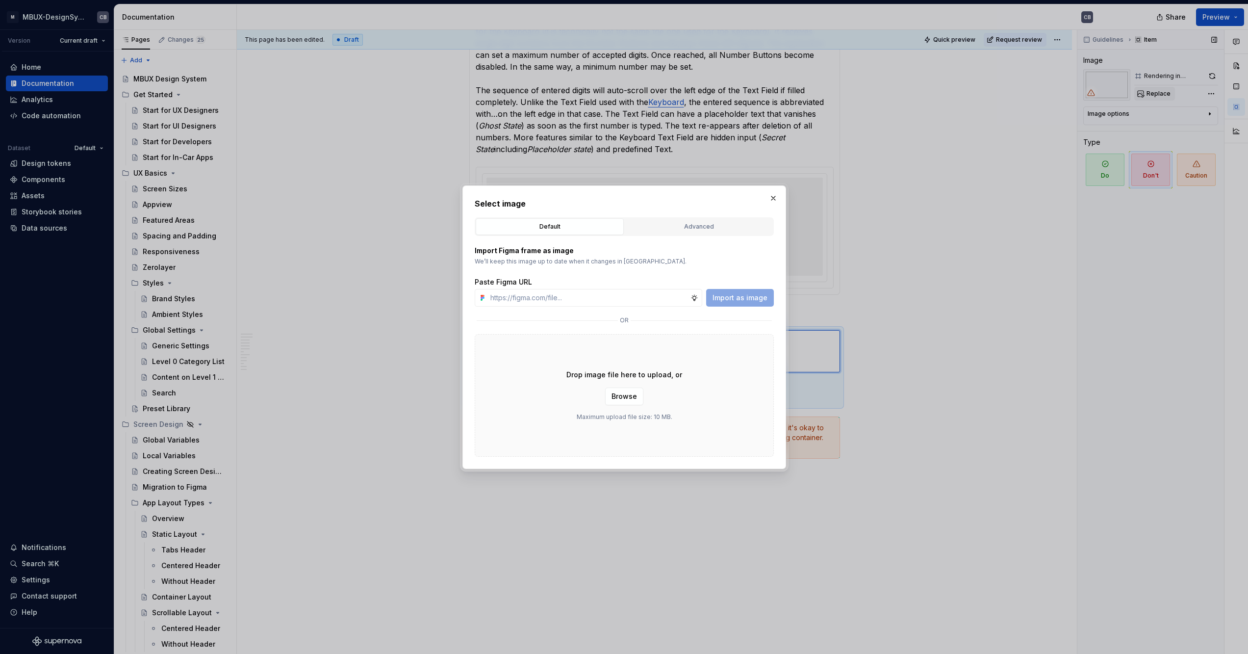
type textarea "*"
type input "https://www.figma.com/design/6xvyLlO4QzLwWHX4BXGB1R/HU-Design-System-Library?no…"
click at [753, 293] on span "Import as image" at bounding box center [739, 298] width 55 height 10
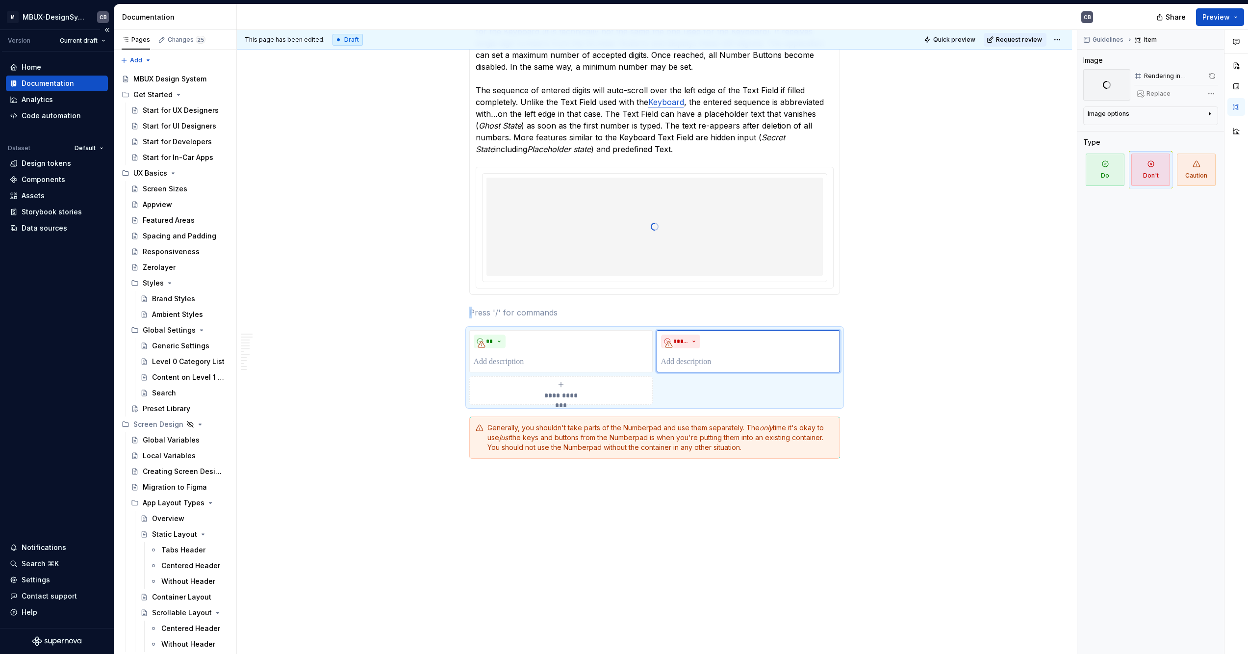
type textarea "*"
